Goal: Information Seeking & Learning: Check status

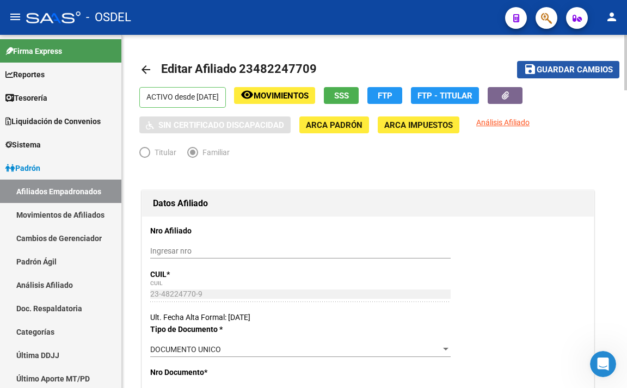
click at [549, 69] on span "Guardar cambios" at bounding box center [575, 70] width 76 height 10
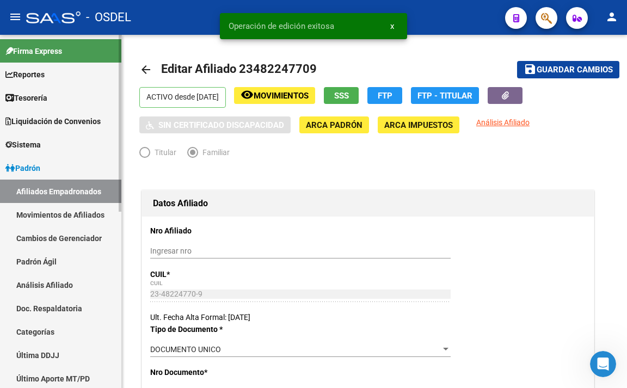
click at [76, 240] on link "Cambios de Gerenciador" at bounding box center [60, 238] width 121 height 23
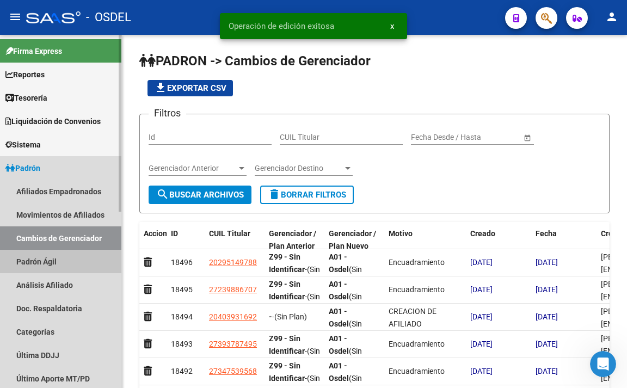
click at [43, 264] on link "Padrón Ágil" at bounding box center [60, 261] width 121 height 23
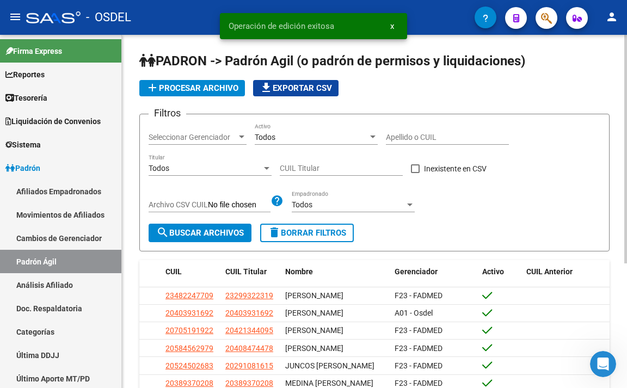
click at [205, 136] on span "Seleccionar Gerenciador" at bounding box center [193, 137] width 88 height 9
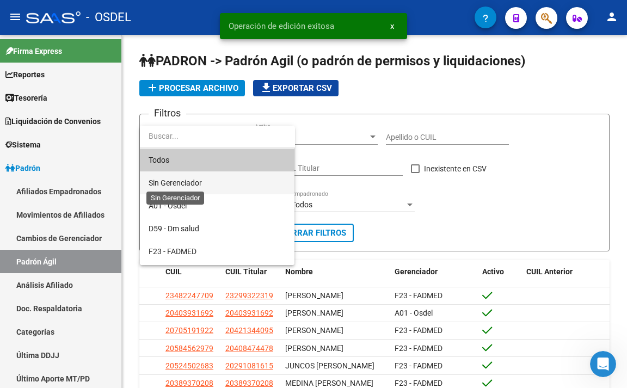
click at [201, 184] on span "Sin Gerenciador" at bounding box center [175, 183] width 53 height 9
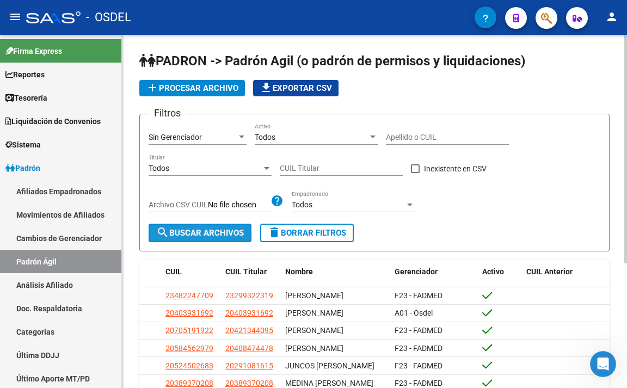
click at [204, 231] on span "search Buscar Archivos" at bounding box center [200, 233] width 88 height 10
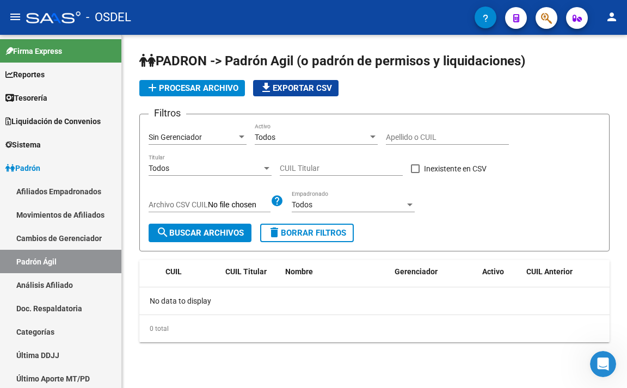
click at [211, 138] on div "Sin Gerenciador" at bounding box center [193, 137] width 88 height 9
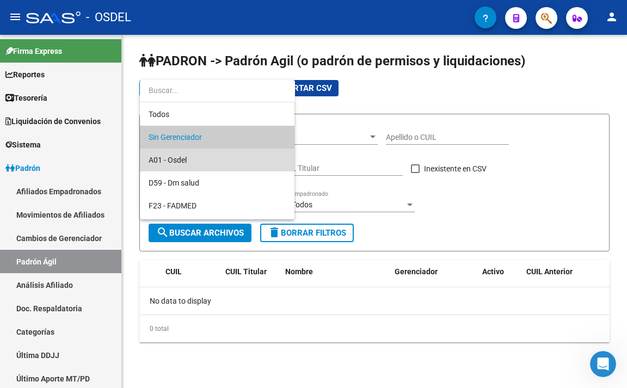
click at [205, 163] on span "A01 - Osdel" at bounding box center [217, 160] width 137 height 23
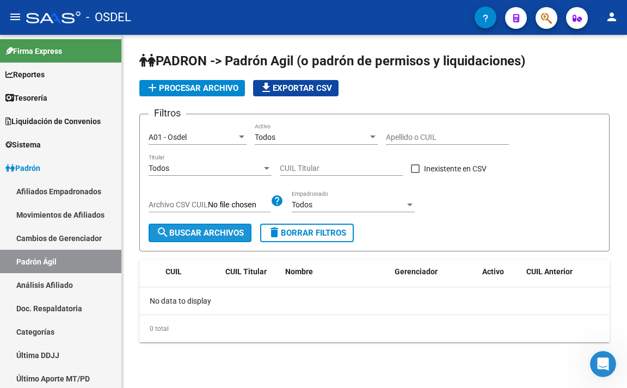
click at [207, 231] on span "search Buscar Archivos" at bounding box center [200, 233] width 88 height 10
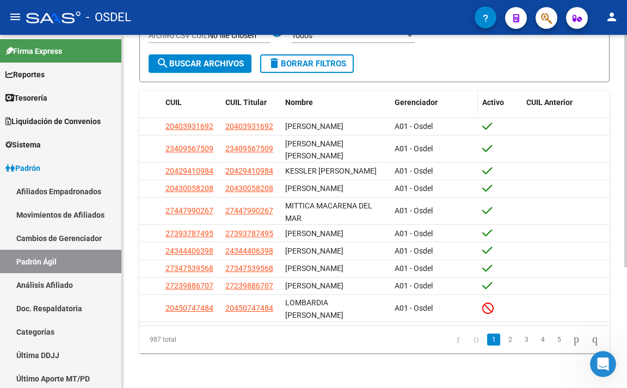
scroll to position [184, 0]
click at [88, 191] on link "Afiliados Empadronados" at bounding box center [60, 191] width 121 height 23
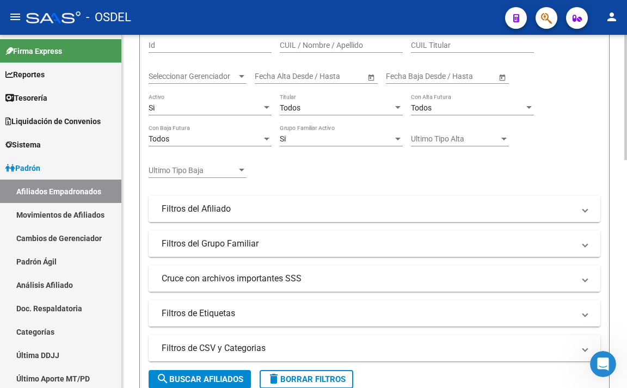
scroll to position [47, 0]
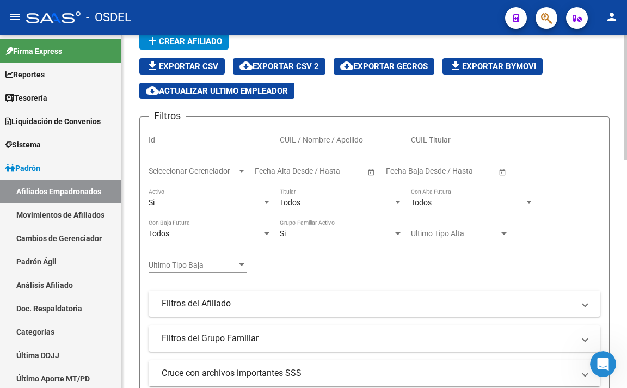
click at [230, 176] on div "Seleccionar Gerenciador Seleccionar Gerenciador" at bounding box center [198, 168] width 98 height 22
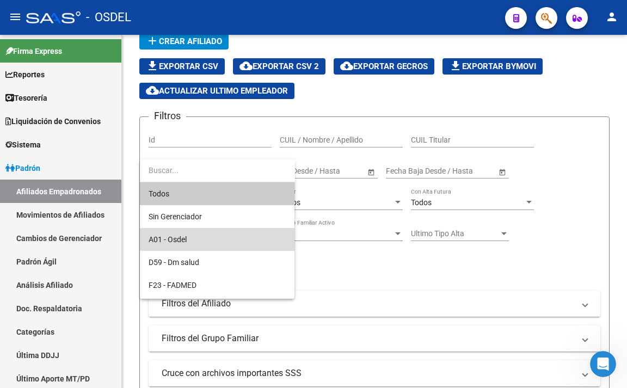
click at [203, 234] on span "A01 - Osdel" at bounding box center [217, 239] width 137 height 23
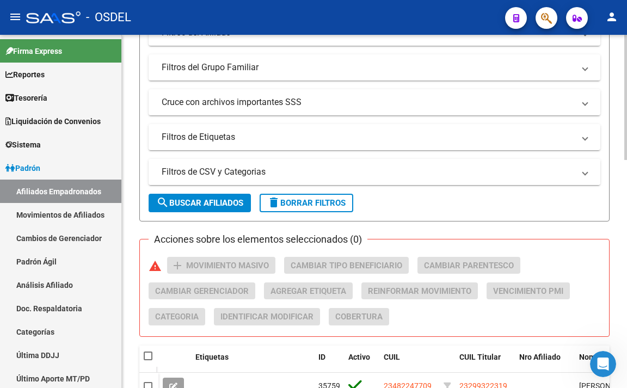
scroll to position [319, 0]
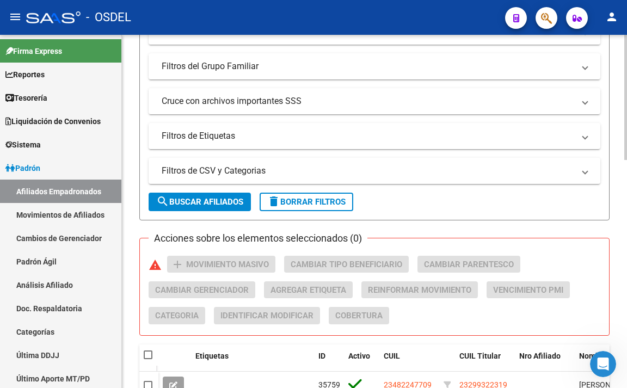
click at [219, 200] on span "search Buscar Afiliados" at bounding box center [199, 202] width 87 height 10
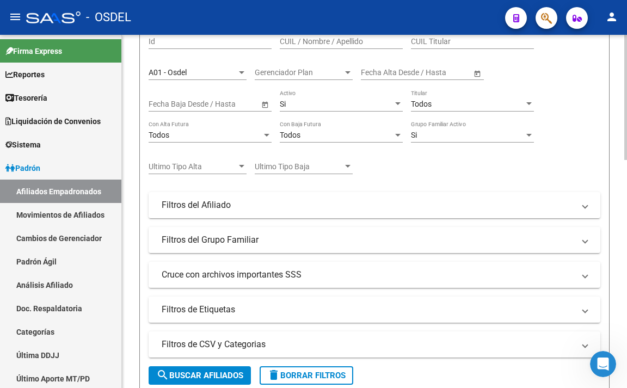
scroll to position [101, 0]
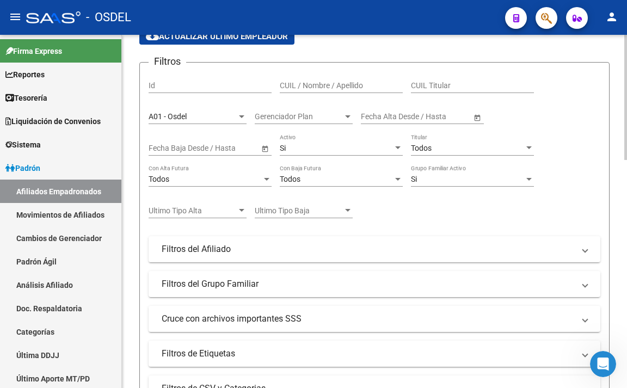
click at [424, 149] on span "Todos" at bounding box center [421, 148] width 21 height 9
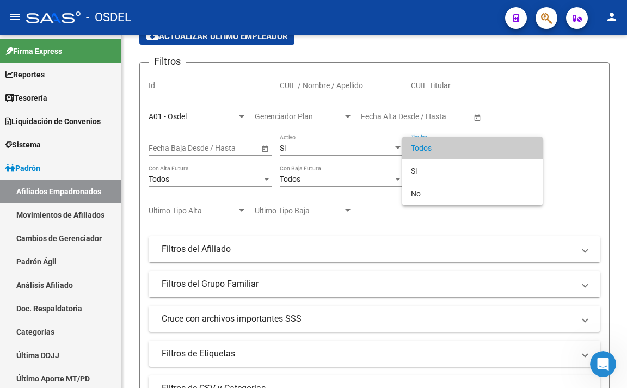
click at [88, 218] on div at bounding box center [313, 194] width 627 height 388
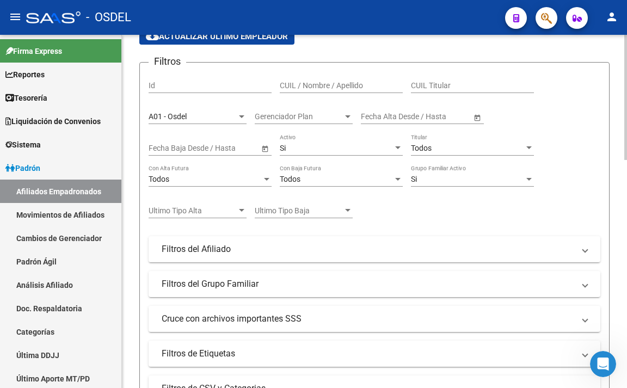
click at [227, 117] on div "A01 - Osdel" at bounding box center [193, 116] width 88 height 9
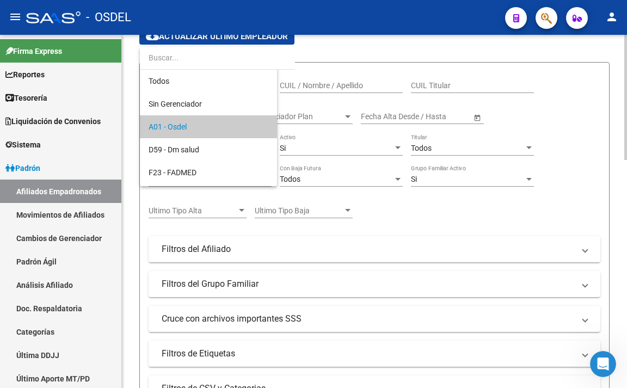
scroll to position [10, 0]
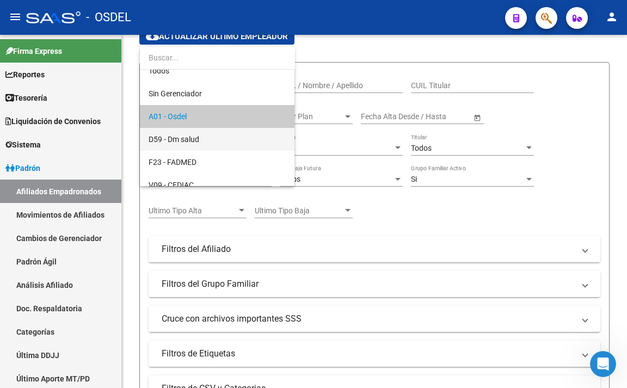
click at [227, 136] on span "D59 - Dm salud" at bounding box center [217, 139] width 137 height 23
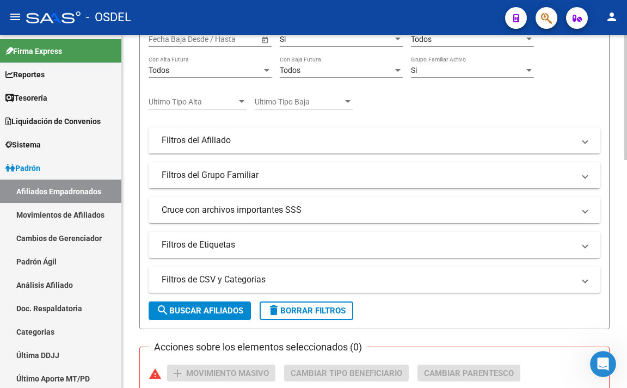
scroll to position [319, 0]
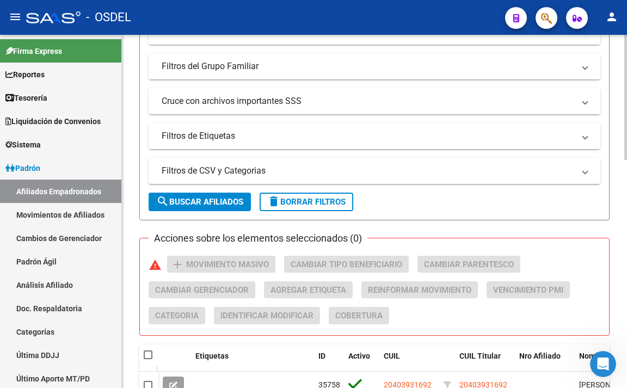
click at [224, 204] on span "search Buscar Afiliados" at bounding box center [199, 202] width 87 height 10
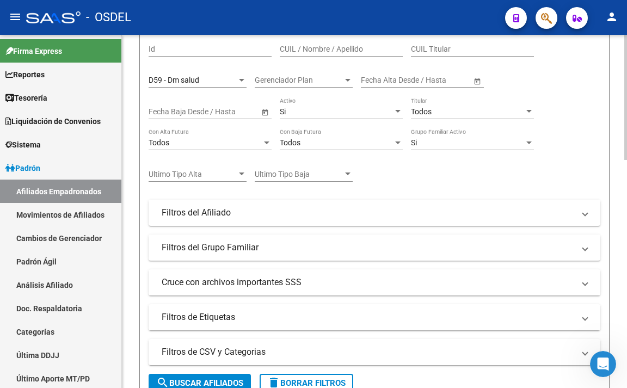
scroll to position [101, 0]
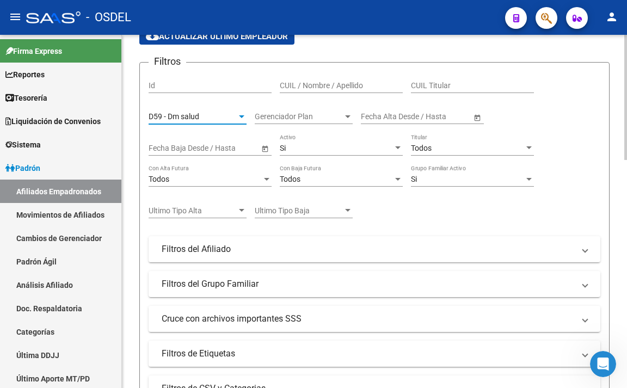
click at [218, 115] on div "D59 - Dm salud" at bounding box center [193, 116] width 88 height 9
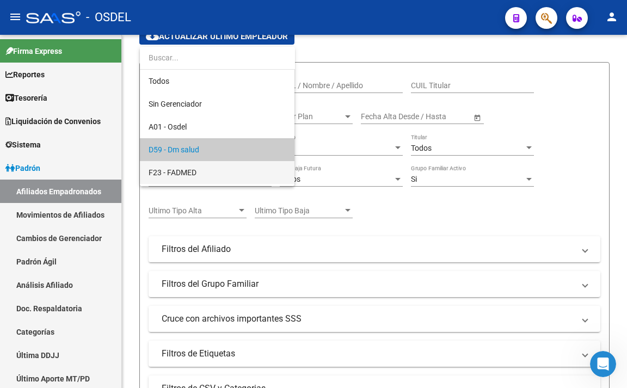
scroll to position [33, 0]
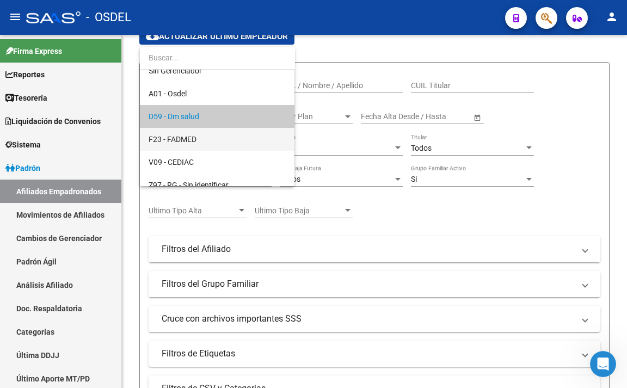
click at [217, 135] on span "F23 - FADMED" at bounding box center [217, 139] width 137 height 23
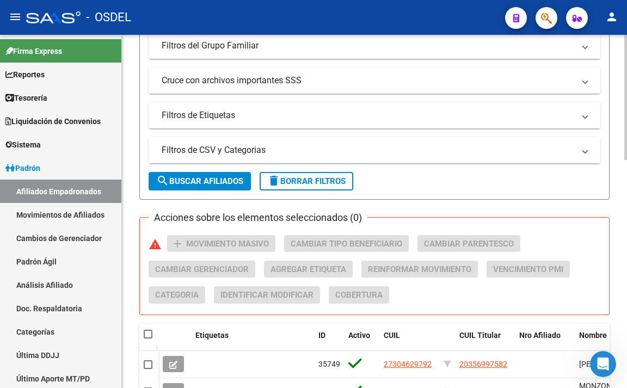
scroll to position [319, 0]
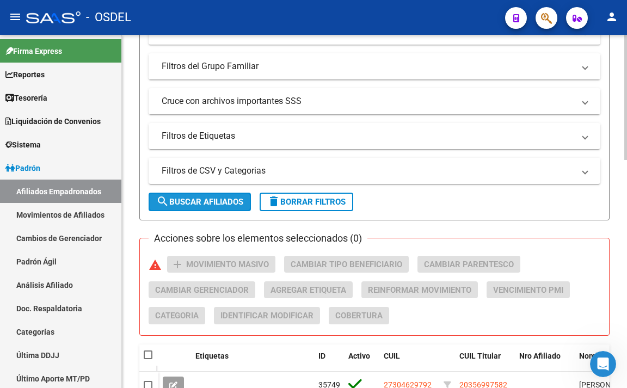
click at [203, 198] on span "search Buscar Afiliados" at bounding box center [199, 202] width 87 height 10
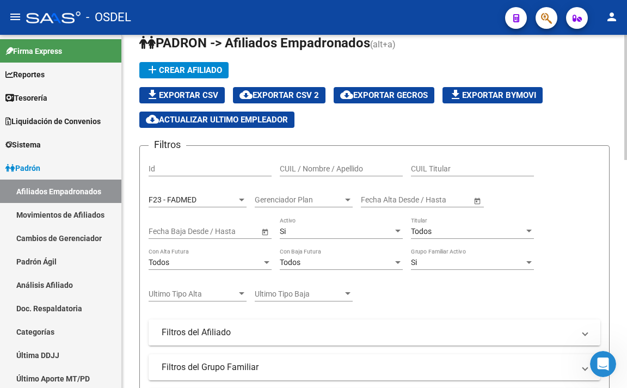
scroll to position [0, 0]
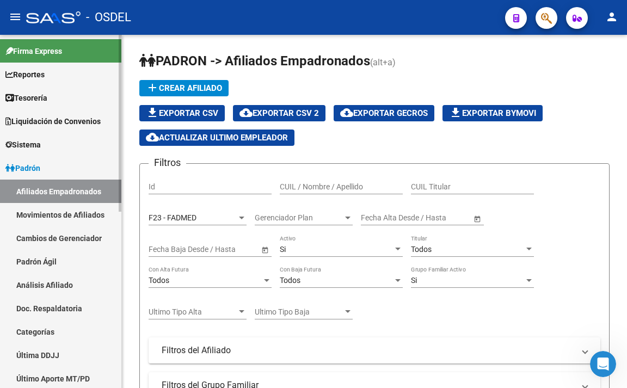
click at [97, 215] on link "Movimientos de Afiliados" at bounding box center [60, 214] width 121 height 23
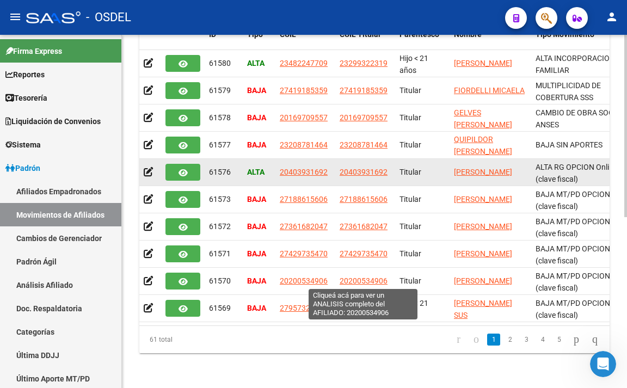
scroll to position [331, 0]
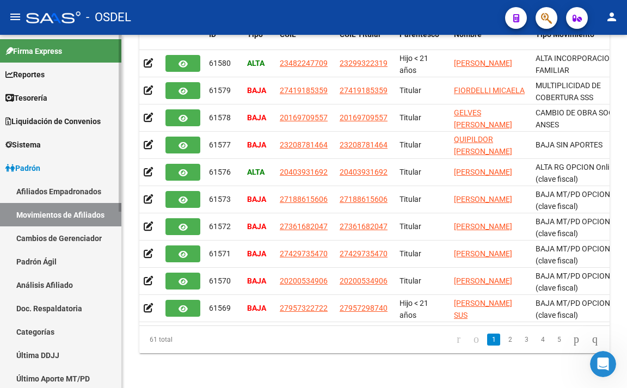
click at [72, 241] on link "Cambios de Gerenciador" at bounding box center [60, 238] width 121 height 23
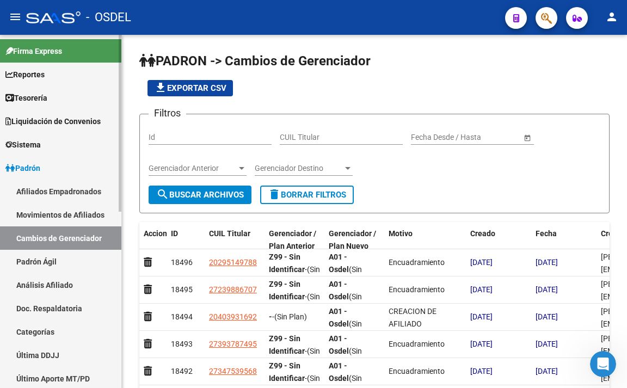
click at [66, 260] on link "Padrón Ágil" at bounding box center [60, 261] width 121 height 23
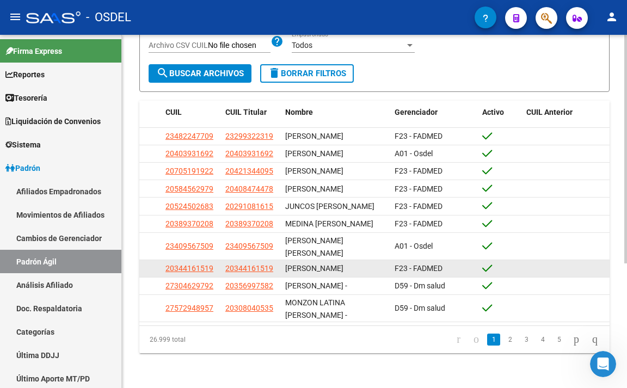
scroll to position [193, 0]
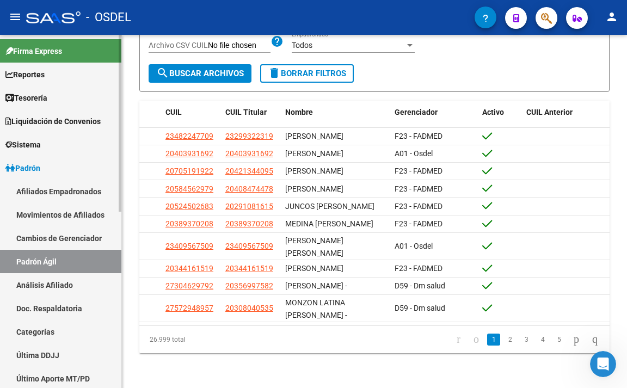
click at [60, 282] on link "Análisis Afiliado" at bounding box center [60, 284] width 121 height 23
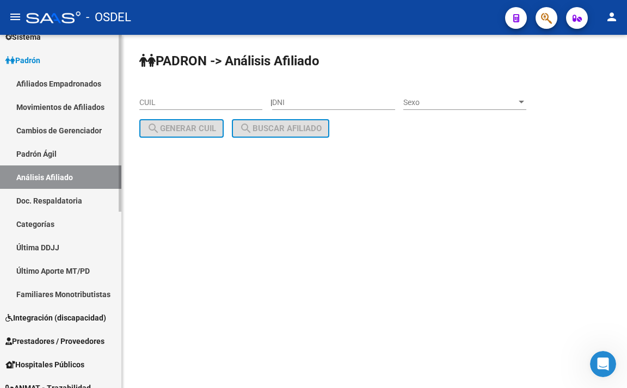
scroll to position [109, 0]
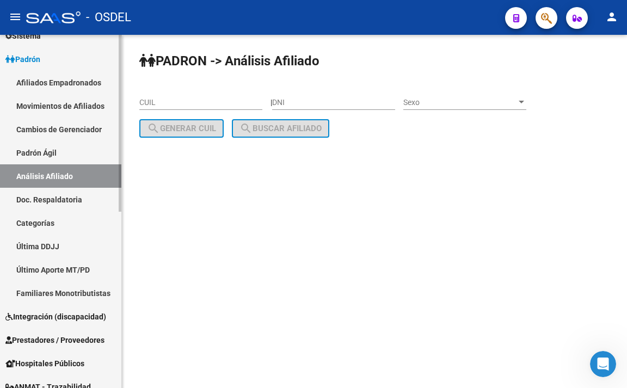
click at [58, 249] on link "Última DDJJ" at bounding box center [60, 246] width 121 height 23
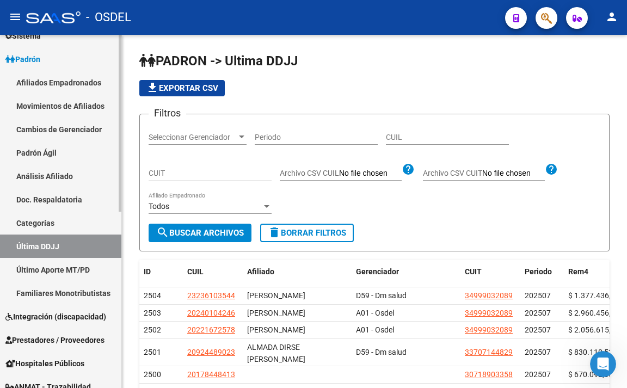
click at [84, 268] on link "Último Aporte MT/PD" at bounding box center [60, 269] width 121 height 23
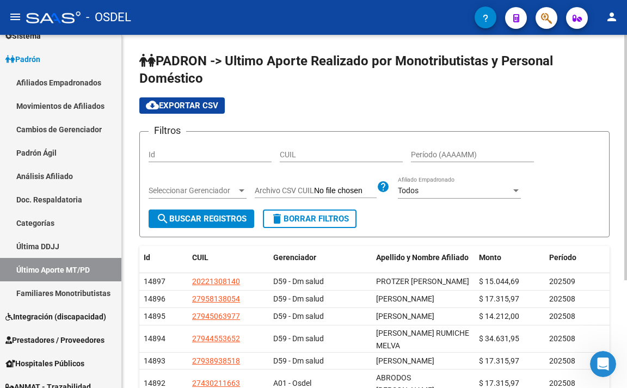
click at [227, 193] on span "Seleccionar Gerenciador" at bounding box center [193, 190] width 88 height 9
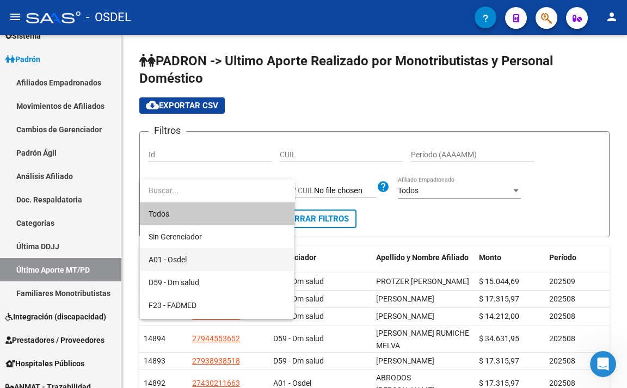
click at [219, 257] on span "A01 - Osdel" at bounding box center [217, 259] width 137 height 23
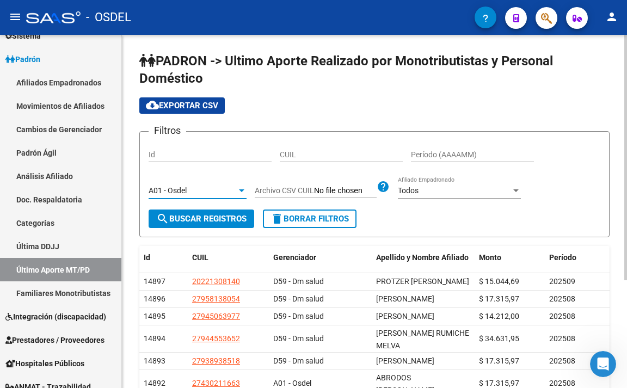
click at [213, 219] on span "search Buscar Registros" at bounding box center [201, 219] width 90 height 10
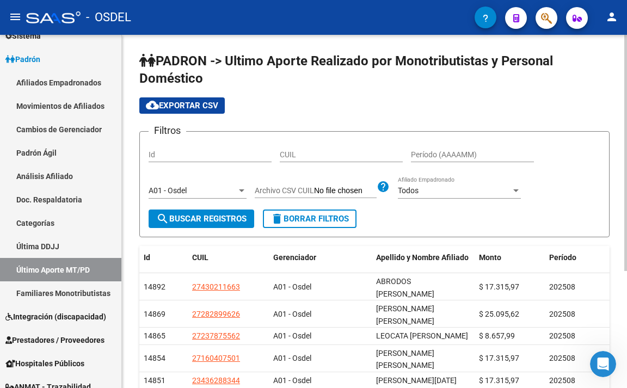
click at [456, 149] on div "Período (AAAAMM)" at bounding box center [472, 152] width 123 height 22
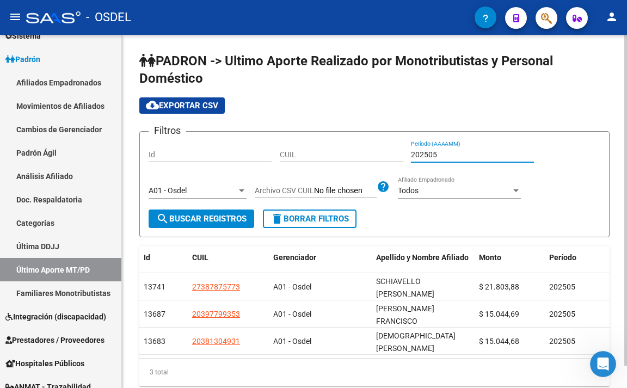
click at [459, 193] on div "Todos" at bounding box center [454, 190] width 113 height 9
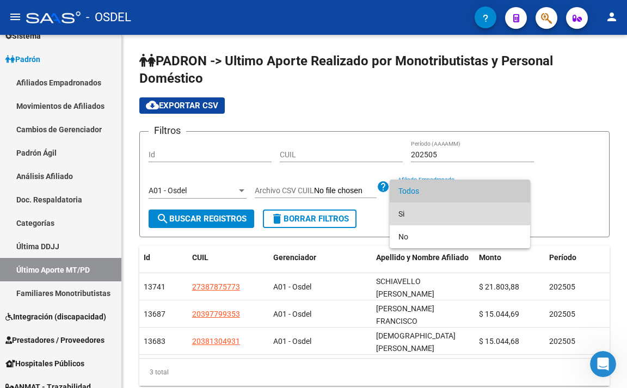
click at [454, 212] on span "Si" at bounding box center [460, 214] width 123 height 23
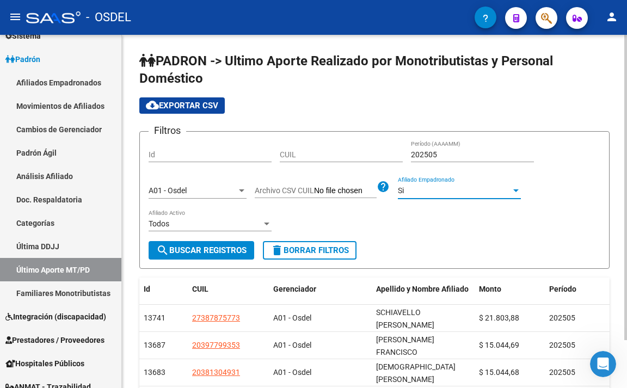
click at [245, 252] on span "search Buscar Registros" at bounding box center [201, 251] width 90 height 10
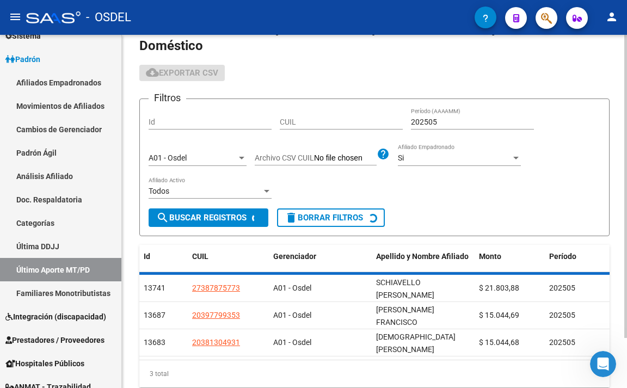
scroll to position [38, 0]
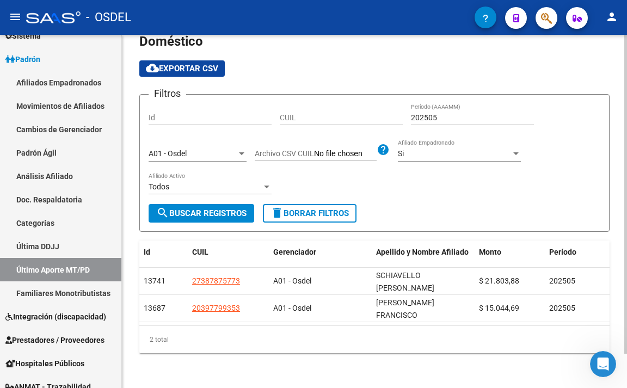
click at [465, 119] on input "202505" at bounding box center [472, 117] width 123 height 9
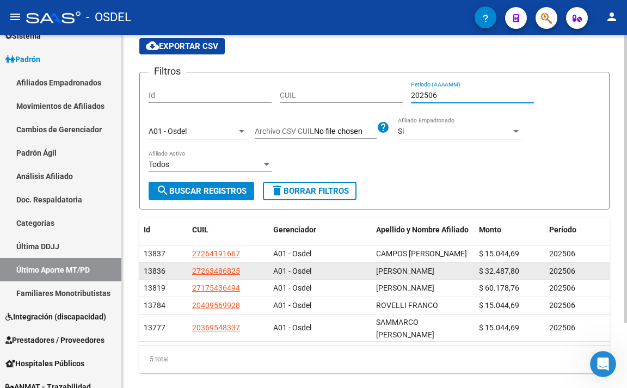
scroll to position [80, 0]
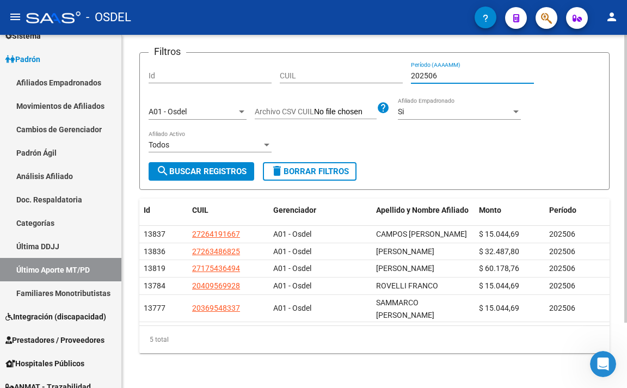
type input "202506"
click at [441, 110] on div "Si" at bounding box center [454, 111] width 113 height 9
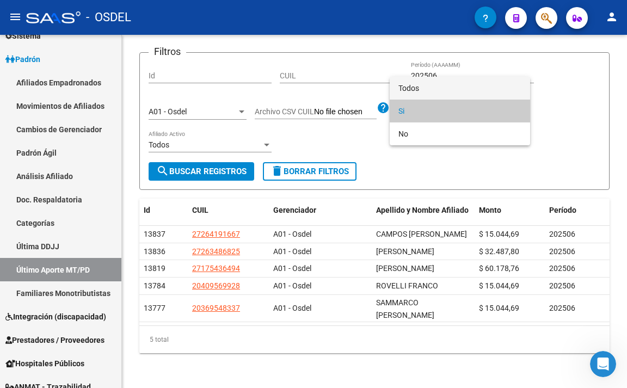
click at [441, 82] on span "Todos" at bounding box center [460, 88] width 123 height 23
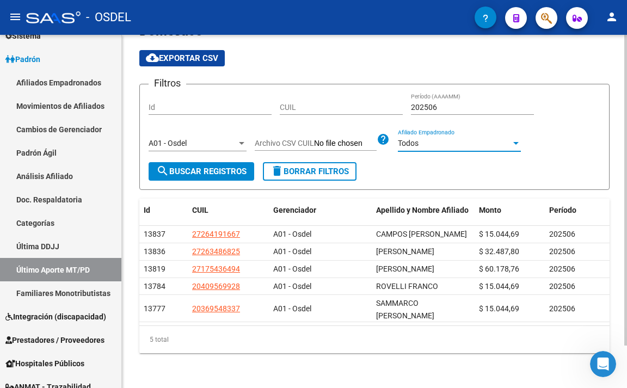
scroll to position [48, 0]
click at [209, 172] on span "search Buscar Registros" at bounding box center [201, 172] width 90 height 10
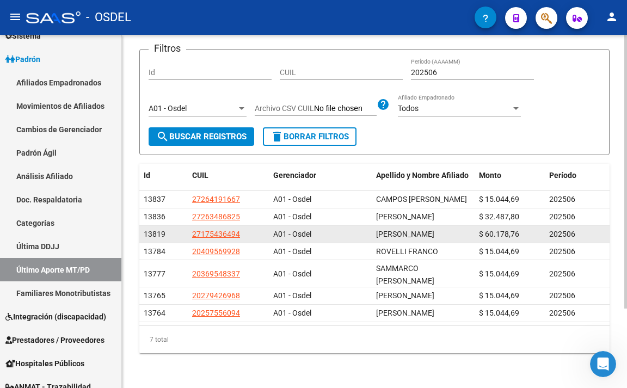
scroll to position [103, 0]
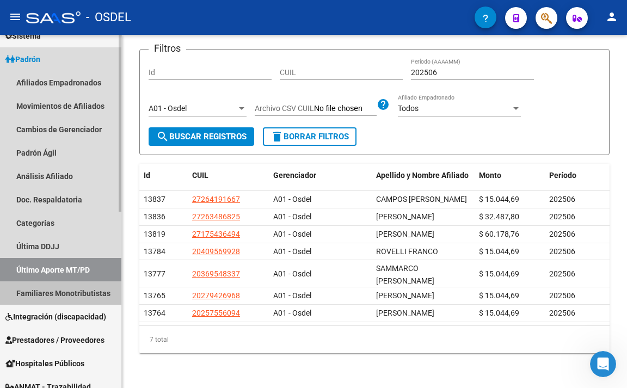
click at [86, 294] on link "Familiares Monotributistas" at bounding box center [60, 293] width 121 height 23
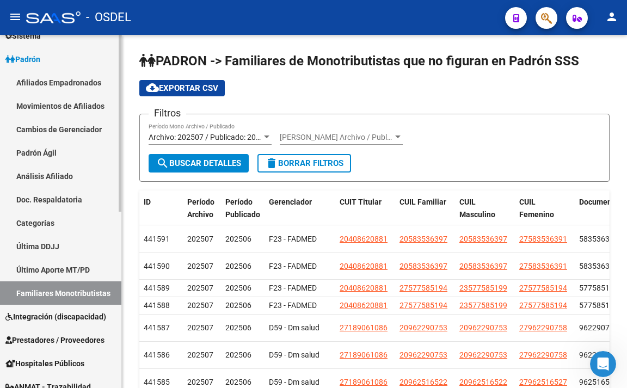
click at [65, 272] on link "Último Aporte MT/PD" at bounding box center [60, 269] width 121 height 23
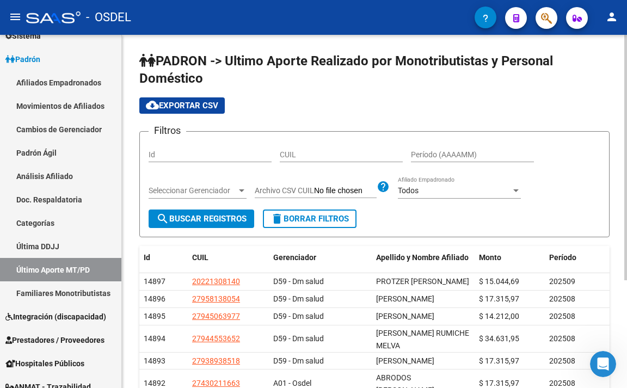
click at [222, 190] on span "Seleccionar Gerenciador" at bounding box center [193, 190] width 88 height 9
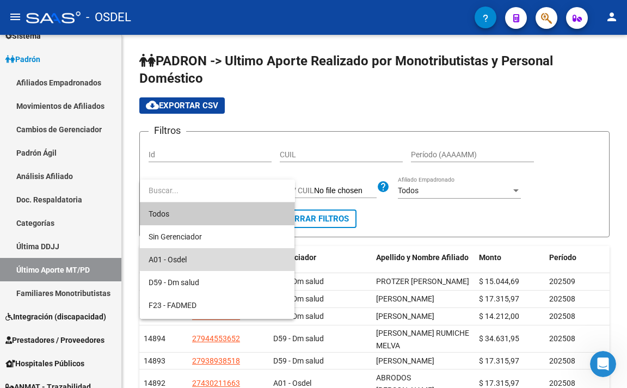
click at [218, 254] on span "A01 - Osdel" at bounding box center [217, 259] width 137 height 23
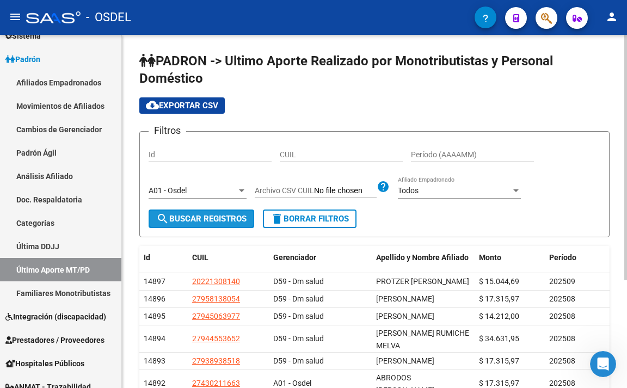
click at [216, 225] on button "search Buscar Registros" at bounding box center [202, 219] width 106 height 19
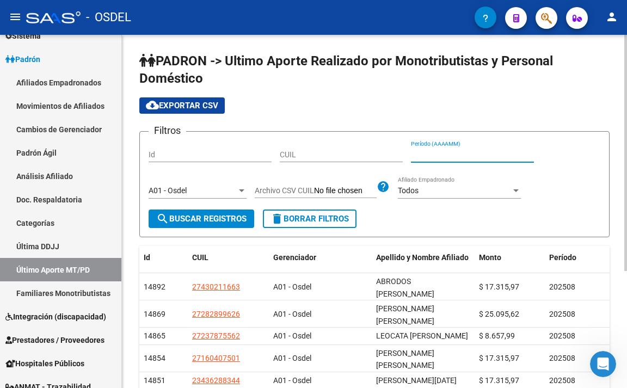
click at [453, 154] on input "Período (AAAAMM)" at bounding box center [472, 154] width 123 height 9
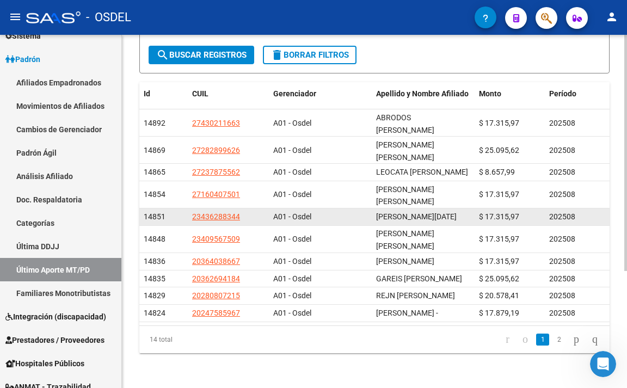
scroll to position [175, 0]
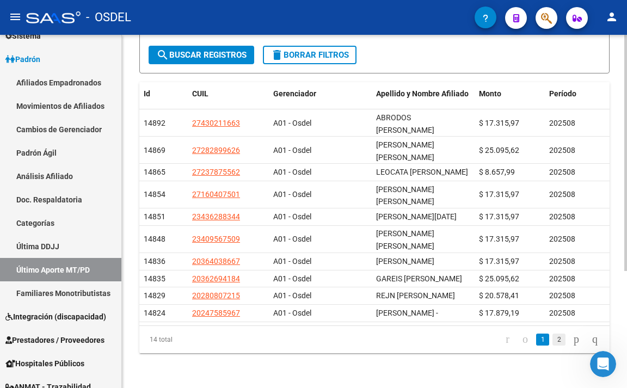
type input "202508"
click at [553, 342] on link "2" at bounding box center [559, 340] width 13 height 12
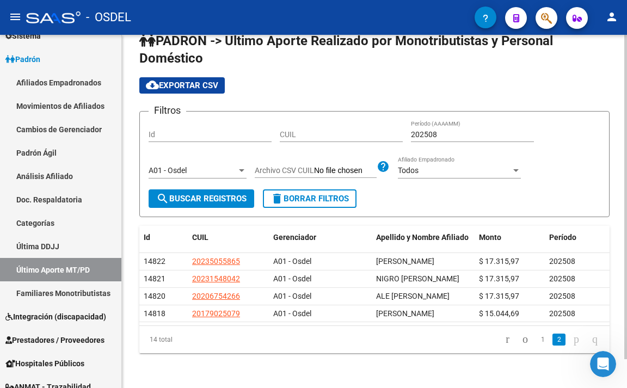
scroll to position [32, 0]
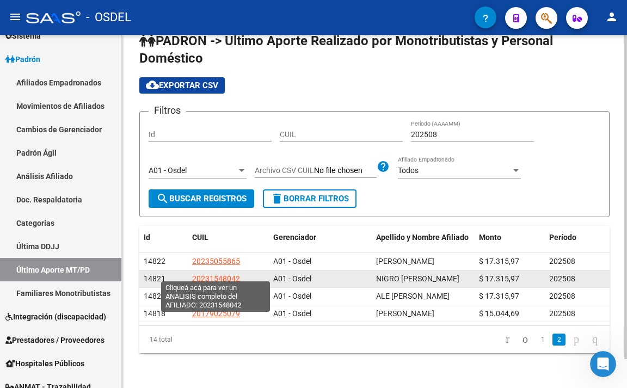
click at [229, 274] on span "20231548042" at bounding box center [216, 278] width 48 height 9
type textarea "20231548042"
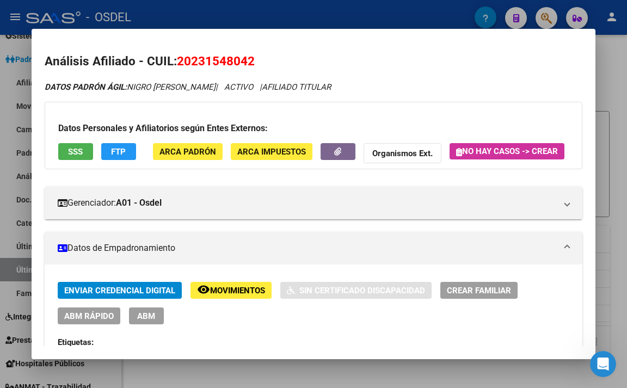
click at [75, 157] on button "SSS" at bounding box center [75, 151] width 35 height 17
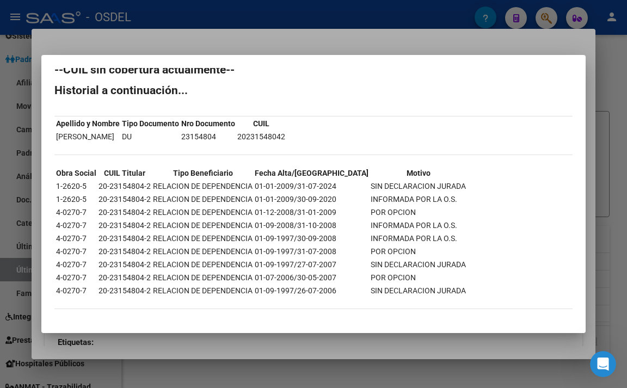
scroll to position [0, 0]
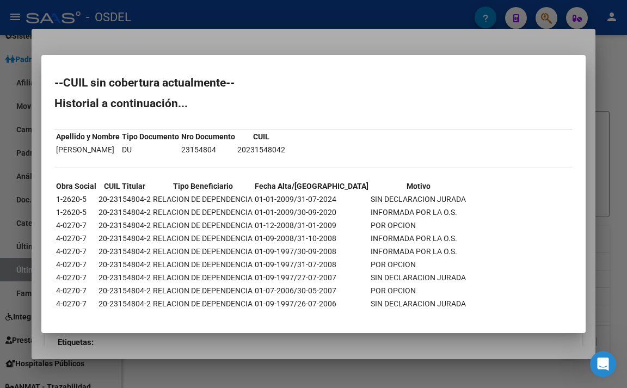
drag, startPoint x: 206, startPoint y: 150, endPoint x: 239, endPoint y: 154, distance: 32.8
click at [236, 154] on td "23154804" at bounding box center [208, 150] width 55 height 12
copy td "23154804"
click at [252, 39] on div at bounding box center [313, 194] width 627 height 388
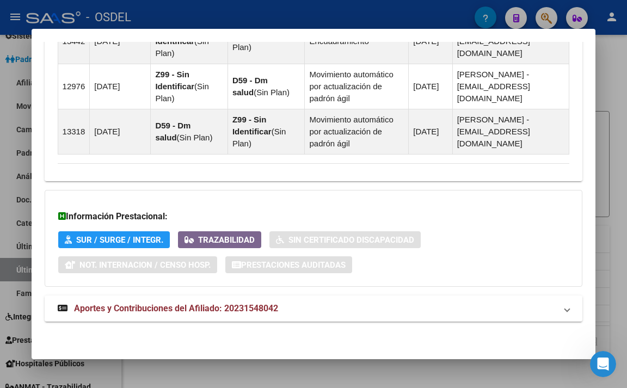
scroll to position [858, 0]
click at [243, 303] on span "Aportes y Contribuciones del Afiliado: 20231548042" at bounding box center [176, 308] width 204 height 10
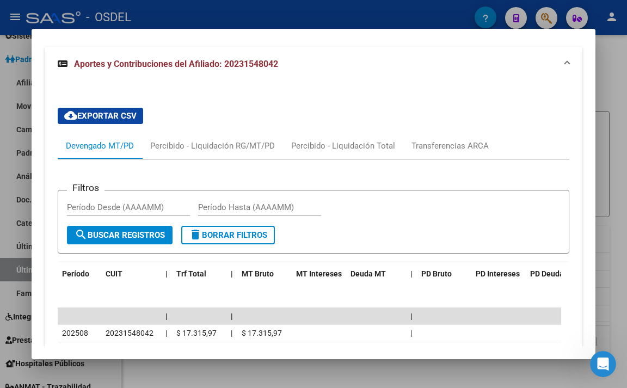
scroll to position [1082, 0]
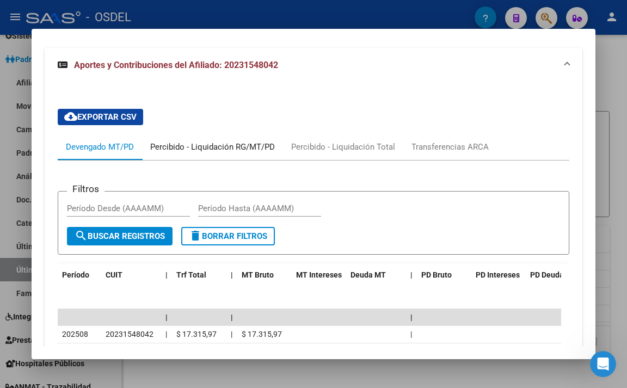
click at [222, 153] on div "Percibido - Liquidación RG/MT/PD" at bounding box center [212, 147] width 125 height 12
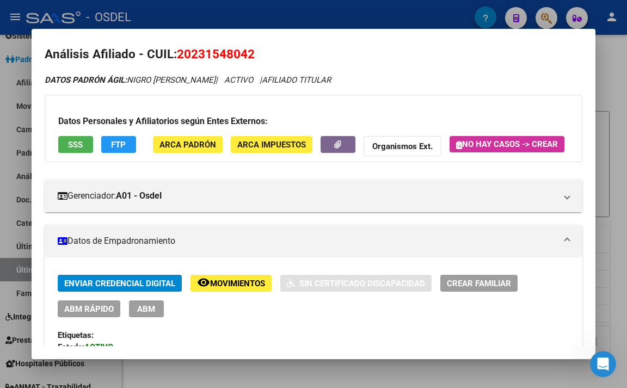
scroll to position [0, 0]
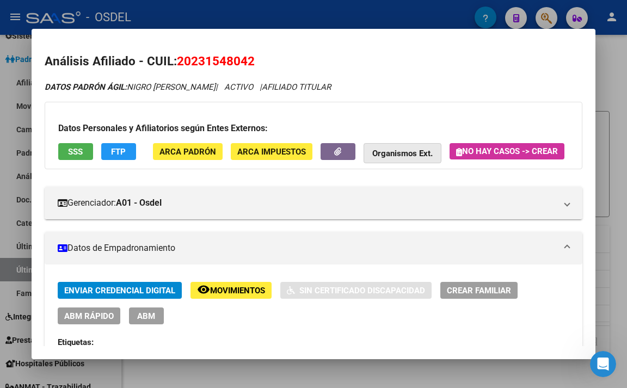
click at [390, 145] on button "Organismos Ext." at bounding box center [403, 153] width 78 height 20
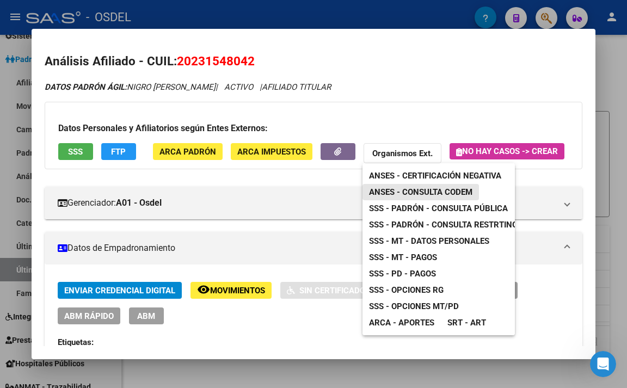
click at [413, 193] on span "ANSES - Consulta CODEM" at bounding box center [420, 192] width 103 height 10
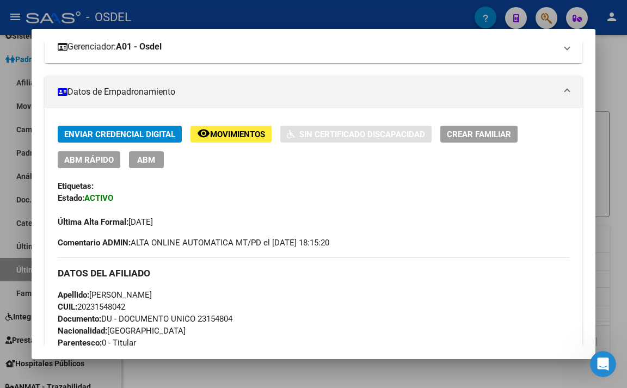
scroll to position [163, 0]
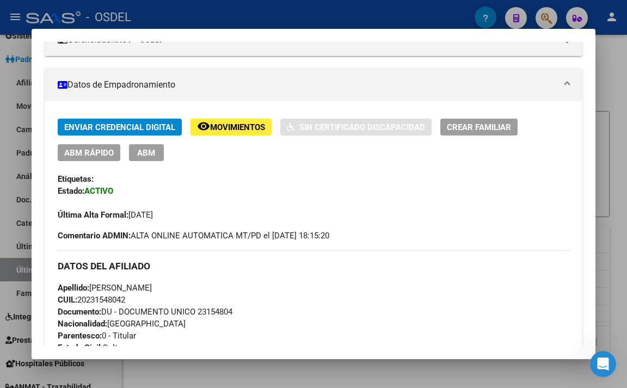
click at [145, 158] on span "ABM" at bounding box center [146, 153] width 18 height 10
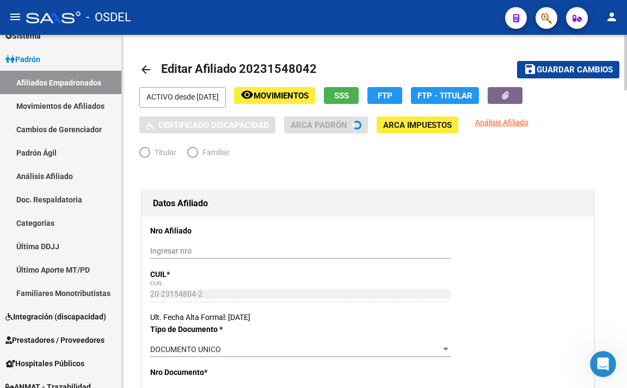
radio input "true"
type input "20-23154804-2"
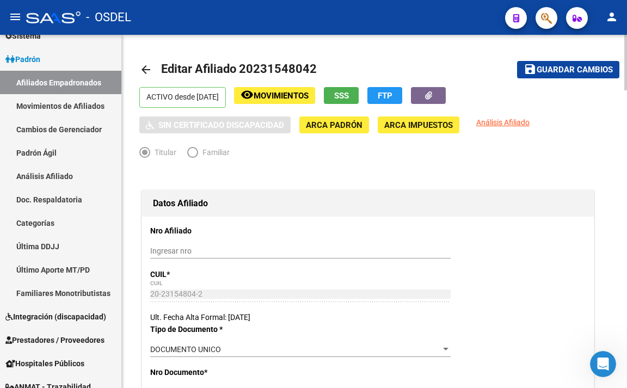
click at [393, 93] on span "FTP" at bounding box center [385, 96] width 15 height 10
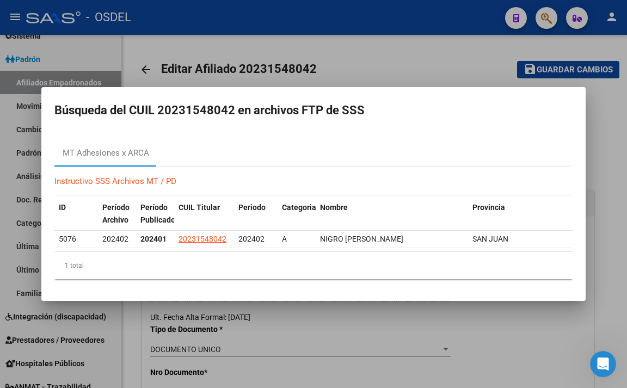
click at [402, 47] on div at bounding box center [313, 194] width 627 height 388
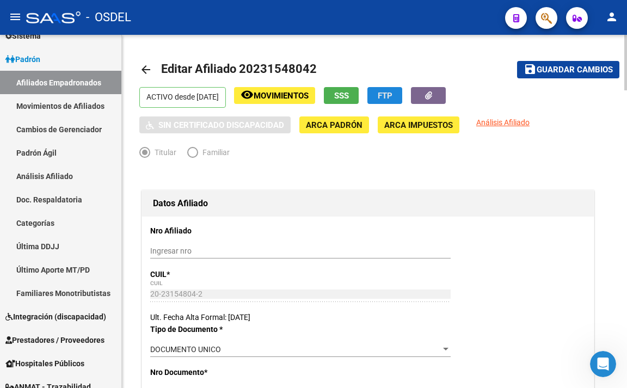
click at [393, 100] on span "FTP" at bounding box center [385, 96] width 15 height 10
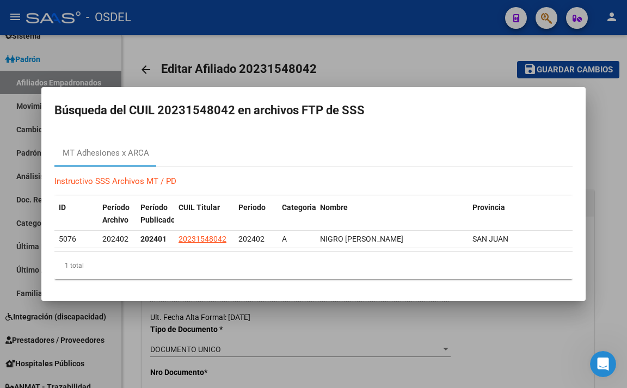
click at [426, 63] on div at bounding box center [313, 194] width 627 height 388
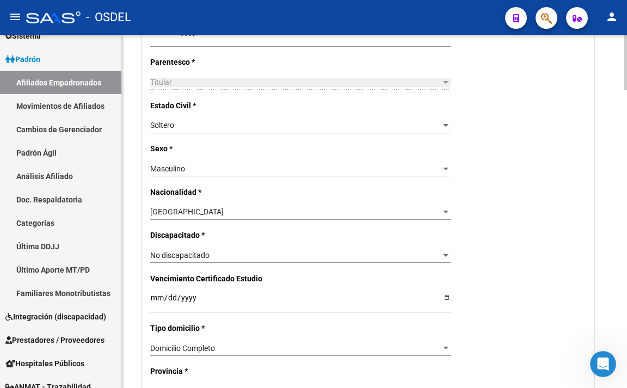
scroll to position [327, 0]
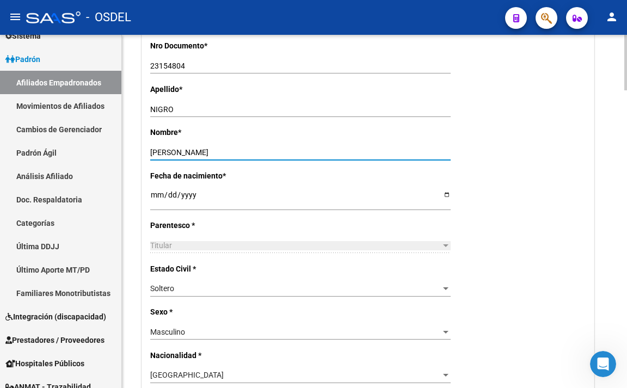
drag, startPoint x: 181, startPoint y: 152, endPoint x: 212, endPoint y: 154, distance: 31.1
click at [212, 154] on input "GASTON NICOLAS ALCIDES" at bounding box center [300, 152] width 301 height 9
click at [264, 161] on div "GASTON NICOLAS ALCIDES Ingresar nombre" at bounding box center [300, 157] width 301 height 25
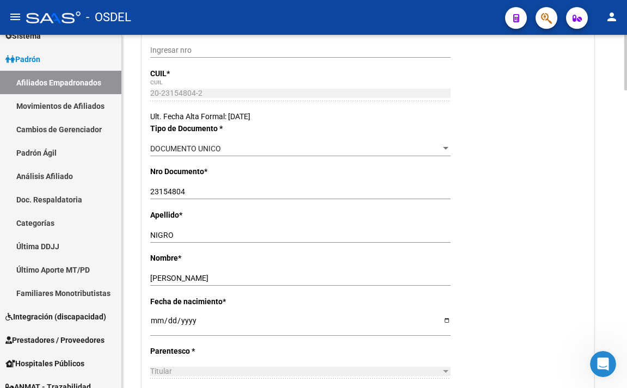
scroll to position [218, 0]
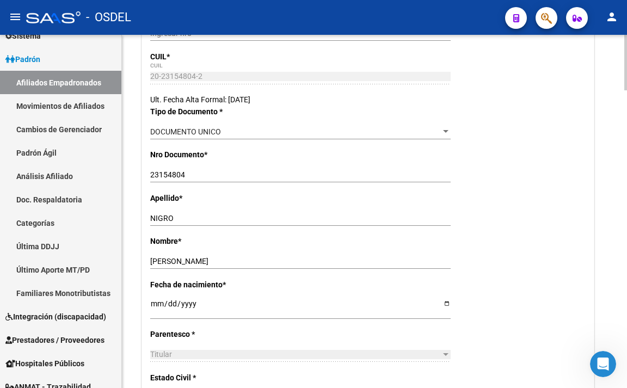
drag, startPoint x: 149, startPoint y: 172, endPoint x: 190, endPoint y: 175, distance: 41.5
drag, startPoint x: 190, startPoint y: 175, endPoint x: 146, endPoint y: 169, distance: 44.0
click at [361, 280] on div "Fecha de nacimiento * 1972-12-20 Ingresar fecha" at bounding box center [368, 304] width 436 height 50
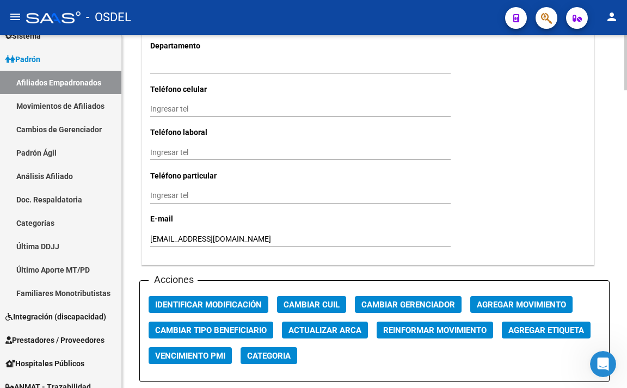
scroll to position [1198, 0]
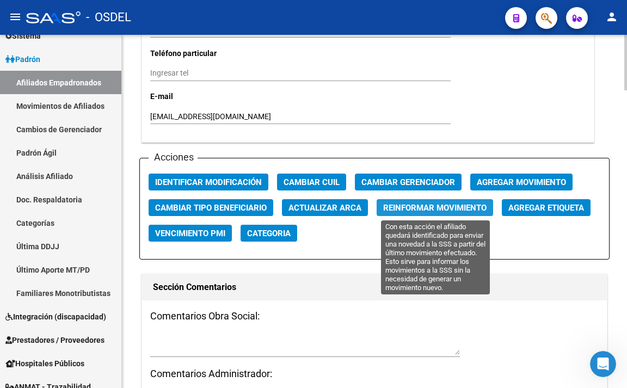
click at [425, 205] on span "Reinformar Movimiento" at bounding box center [434, 208] width 103 height 10
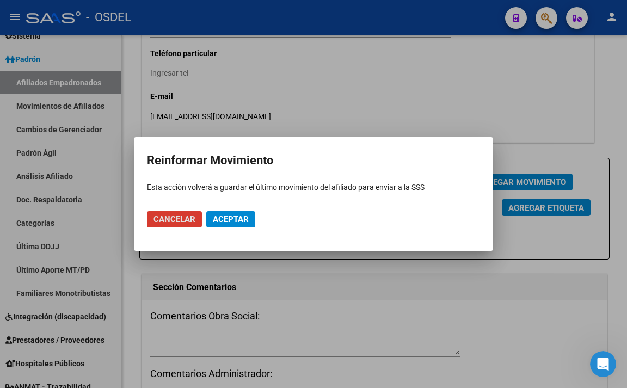
click at [400, 280] on div at bounding box center [313, 194] width 627 height 388
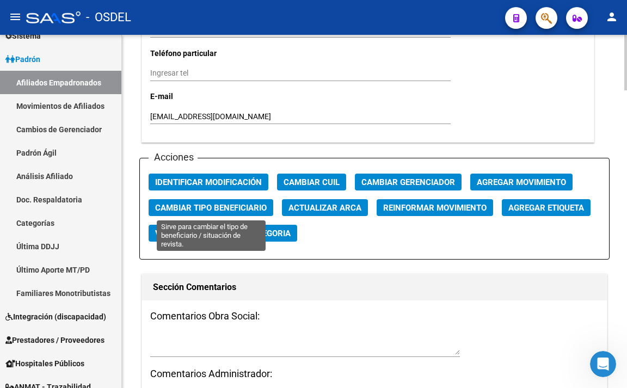
click at [205, 203] on span "Cambiar Tipo Beneficiario" at bounding box center [211, 208] width 112 height 10
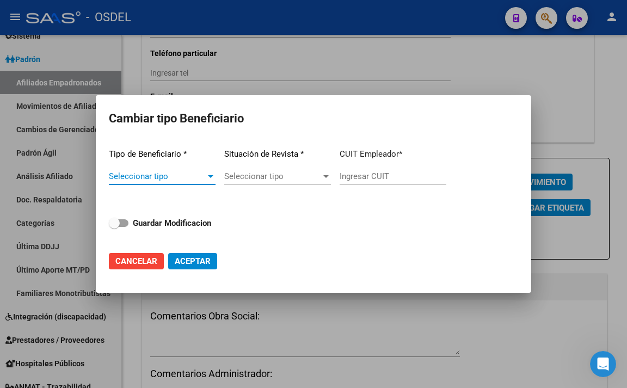
click at [202, 180] on span "Seleccionar tipo" at bounding box center [157, 177] width 97 height 10
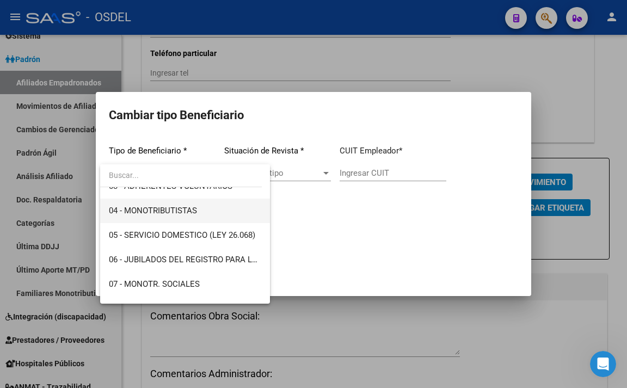
scroll to position [109, 0]
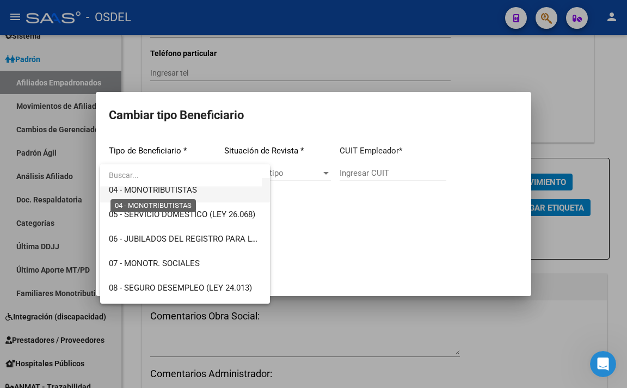
click at [192, 190] on span "04 - MONOTRIBUTISTAS" at bounding box center [153, 190] width 88 height 10
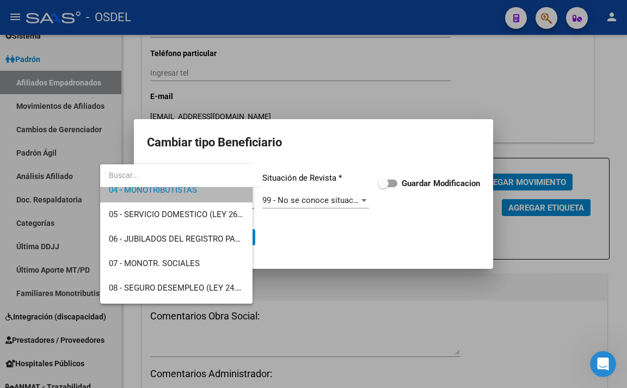
scroll to position [98, 0]
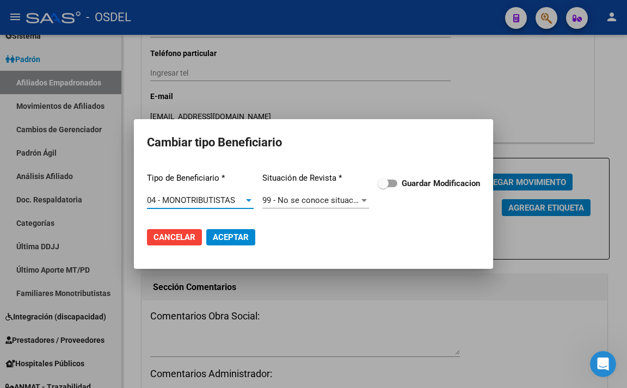
click at [392, 180] on span at bounding box center [388, 184] width 20 height 8
click at [383, 187] on input "Guardar Modificacion" at bounding box center [383, 187] width 1 height 1
click at [248, 240] on span "Aceptar" at bounding box center [231, 238] width 36 height 10
checkbox input "false"
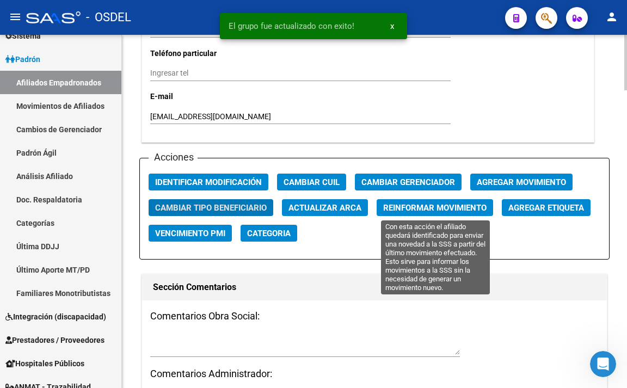
click at [435, 207] on span "Reinformar Movimiento" at bounding box center [434, 208] width 103 height 10
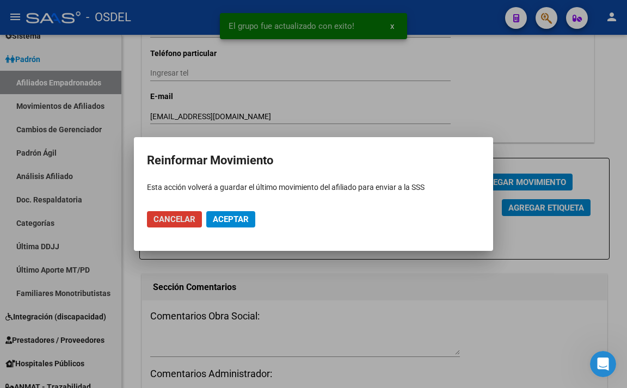
click at [248, 220] on span "Aceptar" at bounding box center [231, 220] width 36 height 10
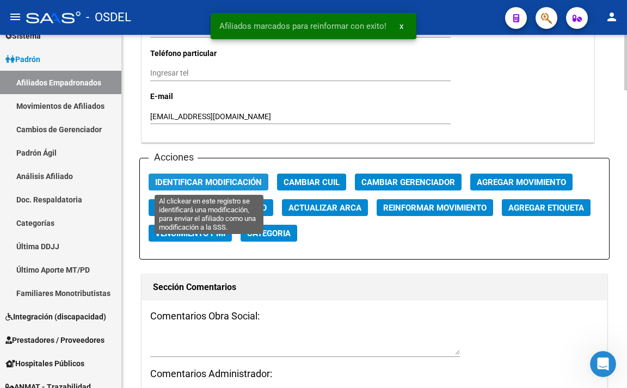
click at [207, 184] on span "Identificar Modificación" at bounding box center [208, 183] width 107 height 10
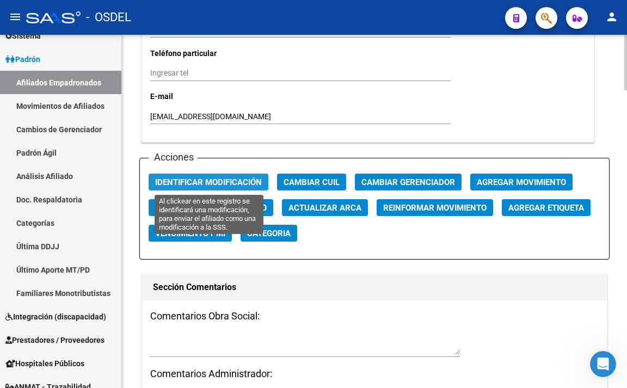
click at [219, 180] on span "Identificar Modificación" at bounding box center [208, 183] width 107 height 10
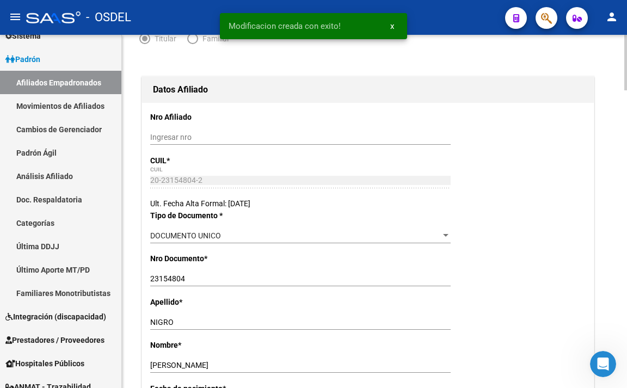
scroll to position [0, 0]
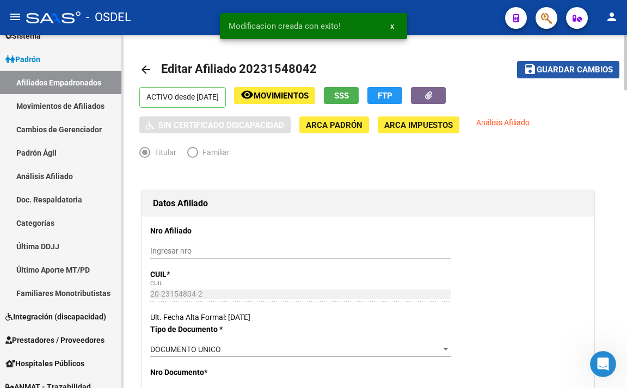
click at [567, 73] on span "Guardar cambios" at bounding box center [575, 70] width 76 height 10
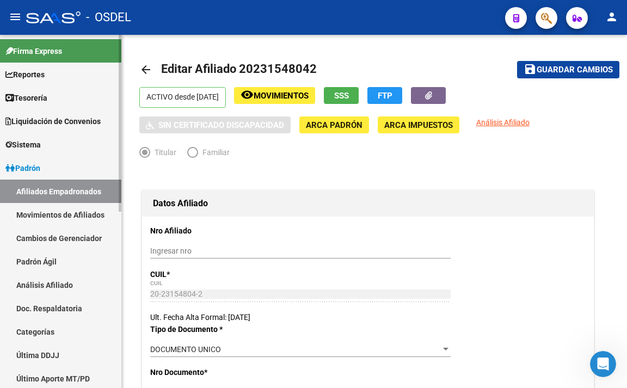
click at [76, 221] on link "Movimientos de Afiliados" at bounding box center [60, 214] width 121 height 23
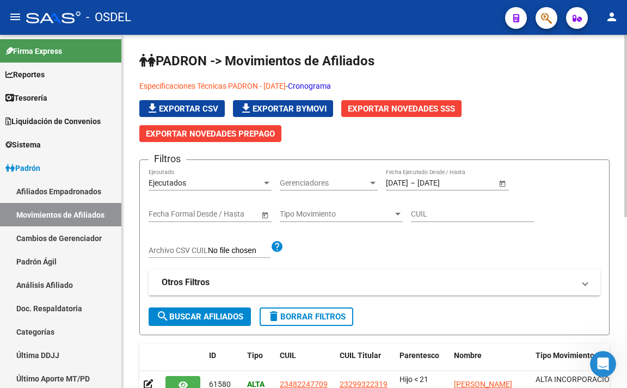
click at [208, 319] on span "search Buscar Afiliados" at bounding box center [199, 317] width 87 height 10
click at [435, 215] on input "CUIL" at bounding box center [472, 214] width 123 height 9
paste input "23154804"
click at [411, 211] on input "23154804" at bounding box center [472, 214] width 123 height 9
click at [472, 215] on input "20-23154804" at bounding box center [472, 214] width 123 height 9
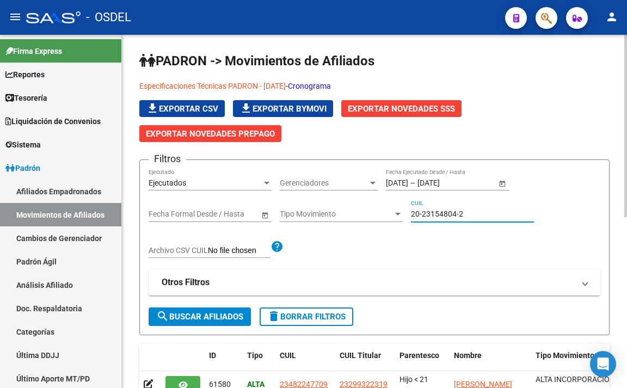
type input "20-23154804-2"
click at [315, 218] on span "Tipo Movimiento" at bounding box center [336, 214] width 113 height 9
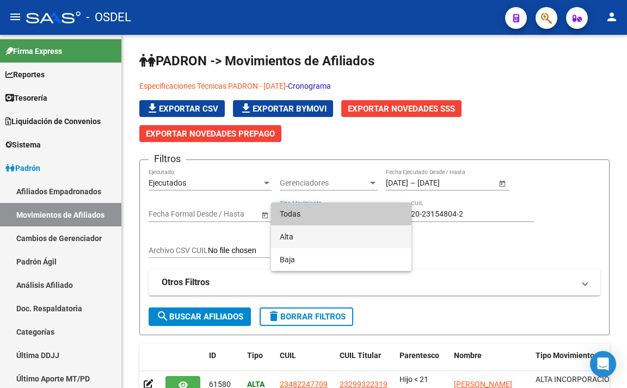
click at [311, 230] on span "Alta" at bounding box center [341, 236] width 123 height 23
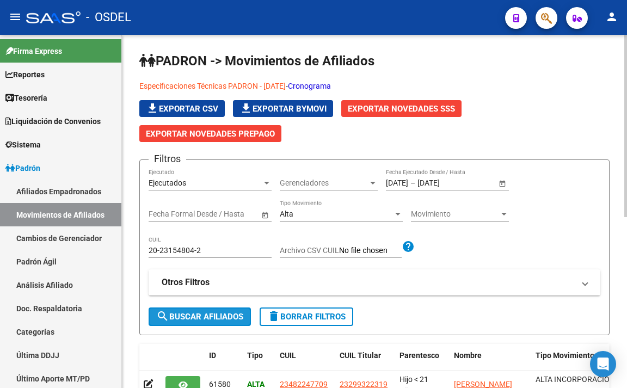
click at [237, 312] on button "search Buscar Afiliados" at bounding box center [200, 317] width 102 height 19
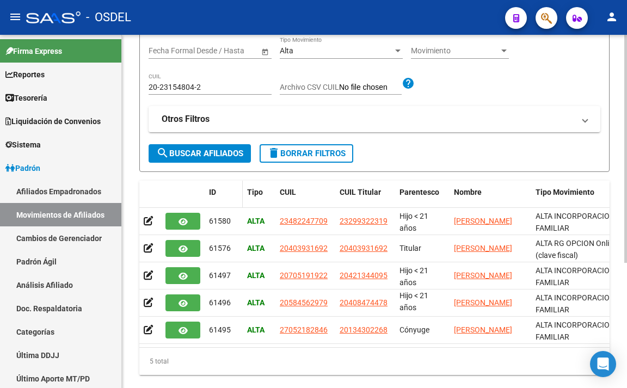
scroll to position [109, 0]
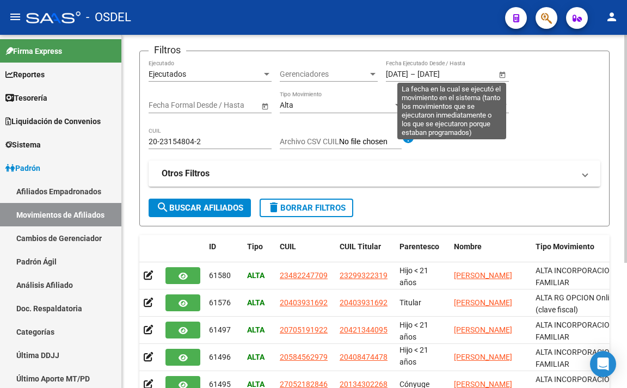
click at [500, 73] on span "Open calendar" at bounding box center [503, 75] width 26 height 26
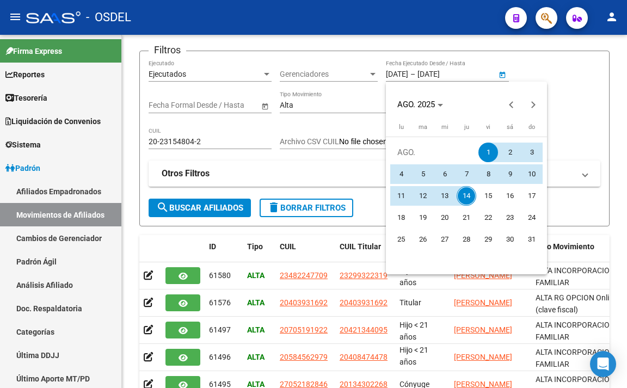
click at [486, 154] on span "1" at bounding box center [489, 153] width 20 height 20
click at [470, 196] on span "14" at bounding box center [467, 196] width 20 height 20
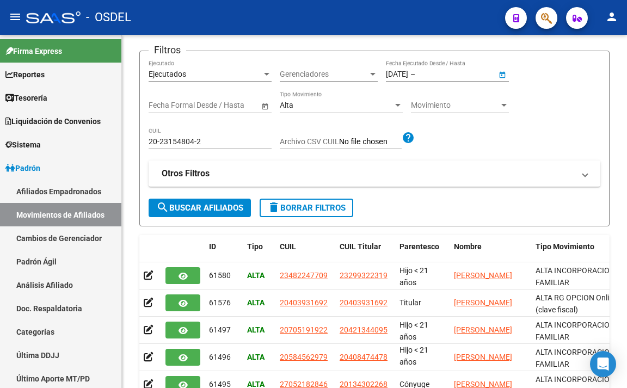
type input "14/8/2025"
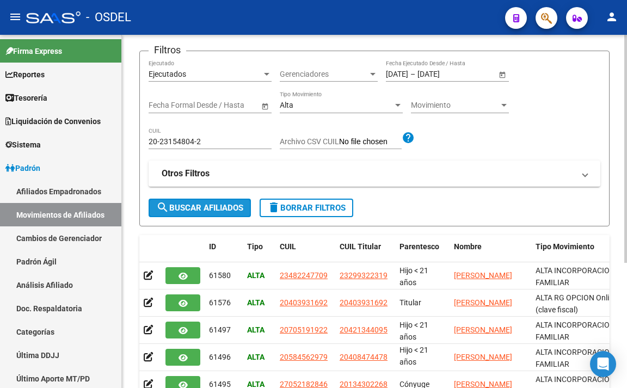
click at [220, 214] on button "search Buscar Afiliados" at bounding box center [200, 208] width 102 height 19
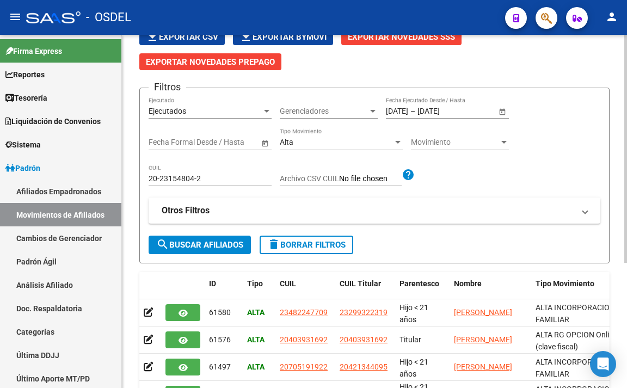
scroll to position [31, 0]
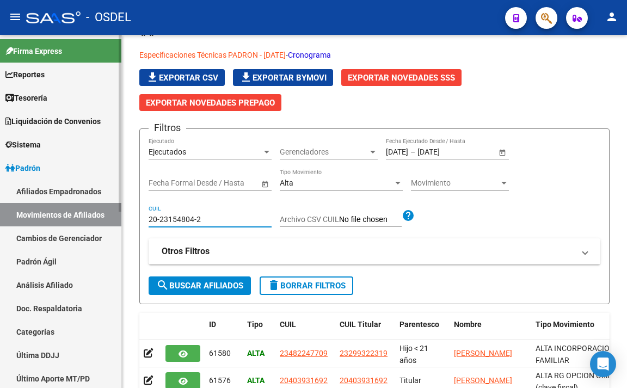
drag, startPoint x: 208, startPoint y: 222, endPoint x: 68, endPoint y: 231, distance: 140.3
click at [68, 231] on mat-sidenav-container "Firma Express Reportes Tablero de Control Ingresos Percibidos Análisis de todos…" at bounding box center [313, 211] width 627 height 353
click at [212, 289] on span "search Buscar Afiliados" at bounding box center [199, 286] width 87 height 10
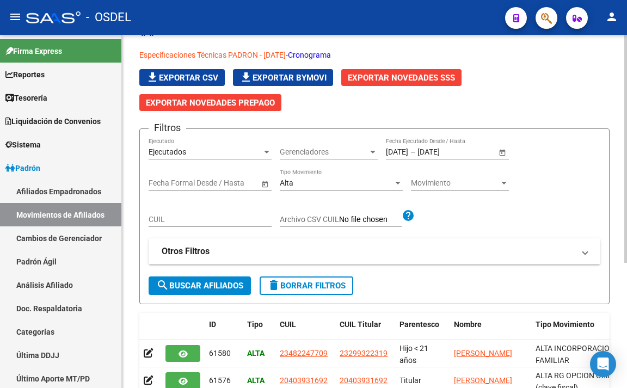
click at [424, 182] on span "Movimiento" at bounding box center [455, 183] width 88 height 9
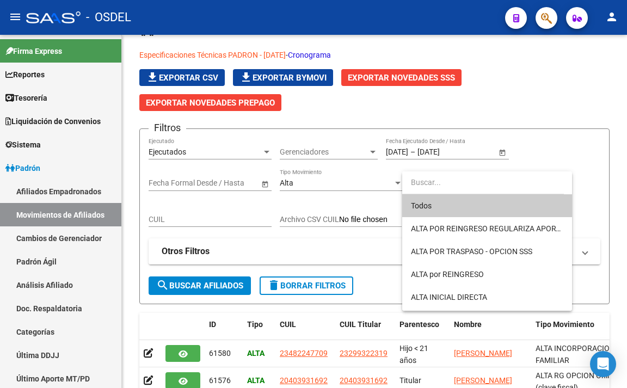
click at [432, 212] on span "Todos" at bounding box center [487, 205] width 152 height 23
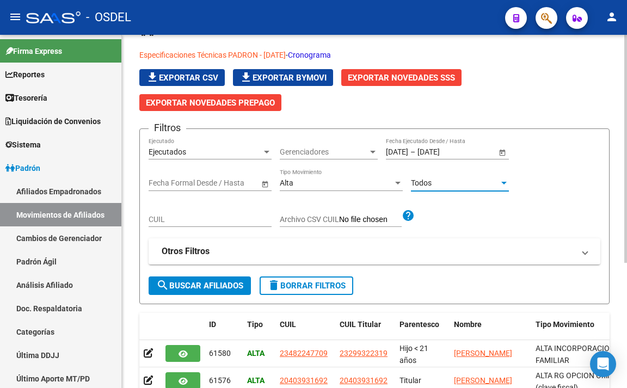
click at [374, 185] on div "Alta" at bounding box center [336, 183] width 113 height 9
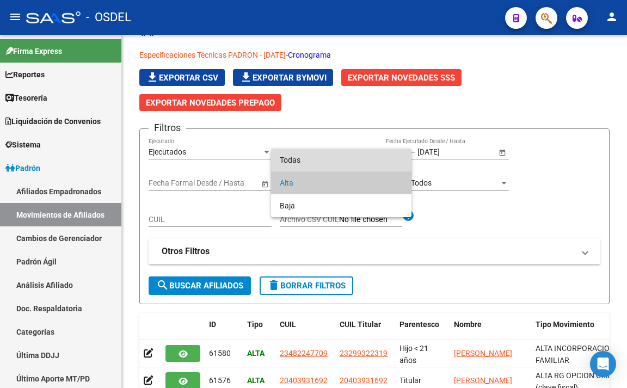
click at [365, 161] on span "Todas" at bounding box center [341, 160] width 123 height 23
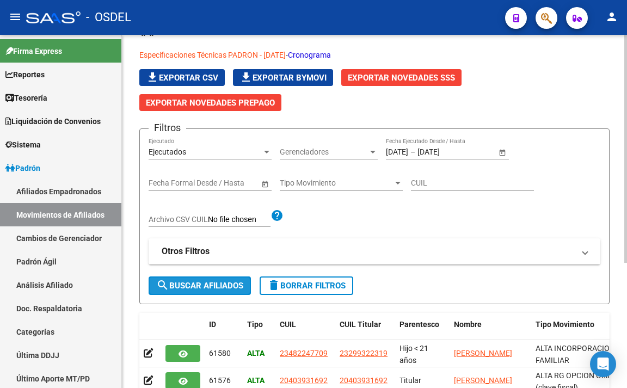
click at [227, 285] on span "search Buscar Afiliados" at bounding box center [199, 286] width 87 height 10
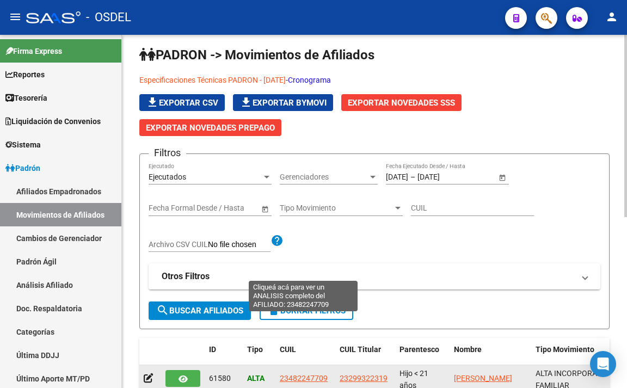
scroll to position [4, 0]
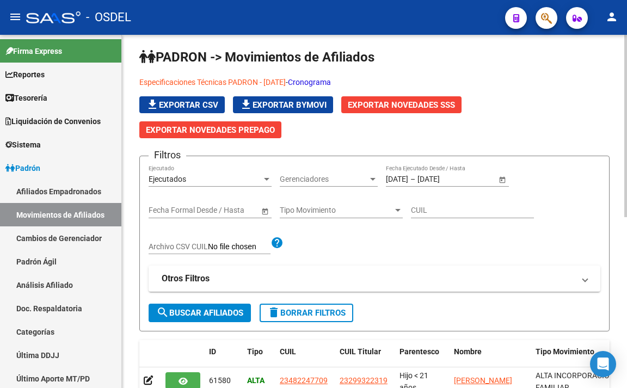
click at [330, 182] on span "Gerenciadores" at bounding box center [324, 179] width 88 height 9
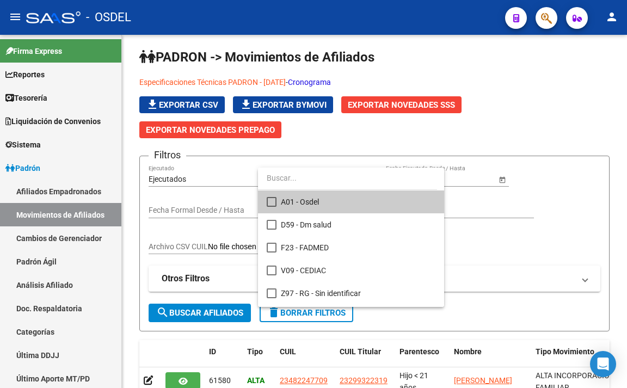
click at [326, 203] on span "A01 - Osdel" at bounding box center [358, 202] width 155 height 23
click at [213, 316] on div at bounding box center [313, 194] width 627 height 388
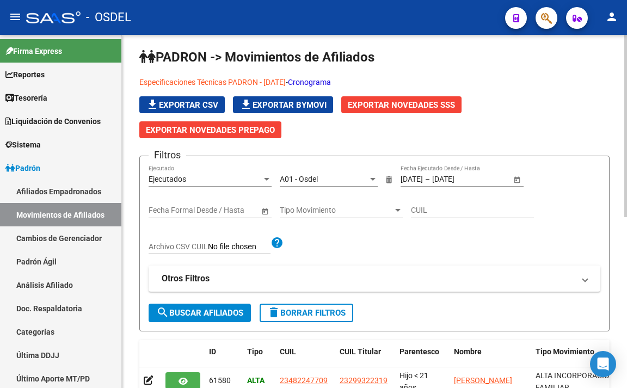
click at [423, 207] on input "CUIL" at bounding box center [472, 210] width 123 height 9
paste input "20-23154804-2"
type input "20-23154804-2"
click at [241, 312] on span "search Buscar Afiliados" at bounding box center [199, 313] width 87 height 10
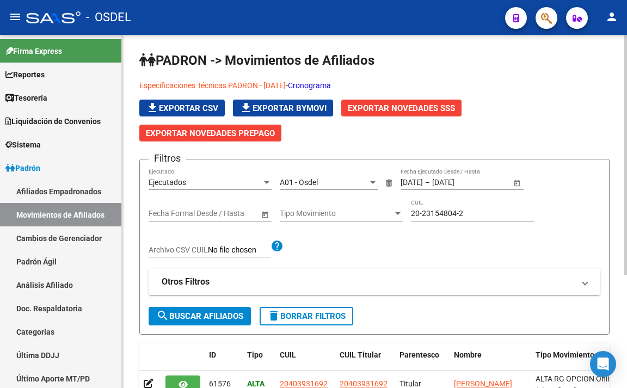
scroll to position [0, 0]
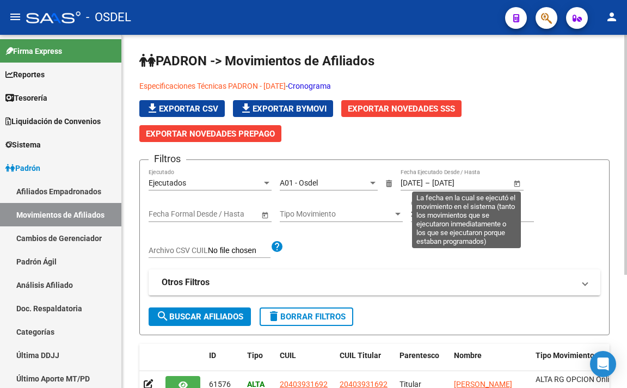
click at [517, 179] on span "Open calendar" at bounding box center [517, 183] width 26 height 26
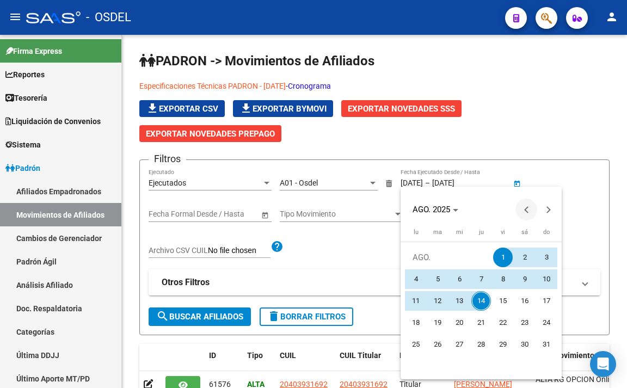
click at [527, 213] on span "Previous month" at bounding box center [527, 210] width 22 height 22
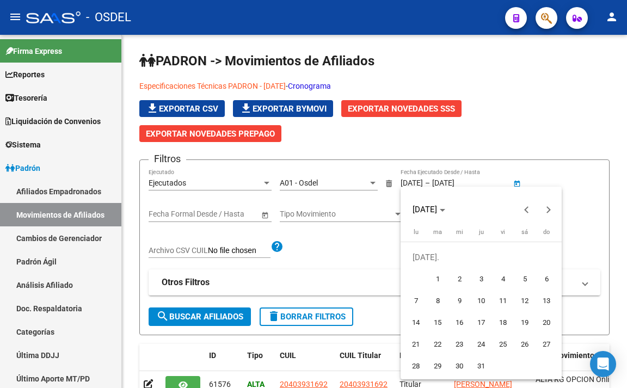
click at [532, 151] on div at bounding box center [313, 194] width 627 height 388
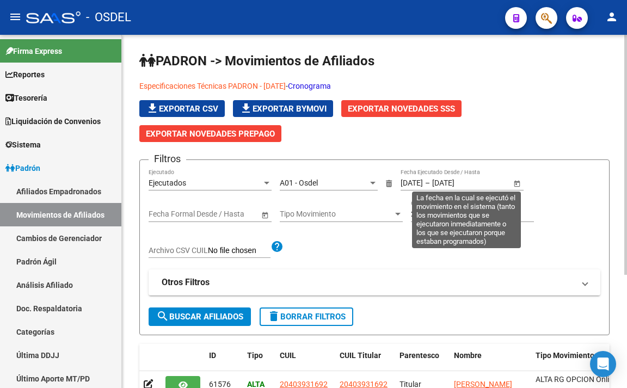
click at [515, 180] on span "Open calendar" at bounding box center [517, 183] width 26 height 26
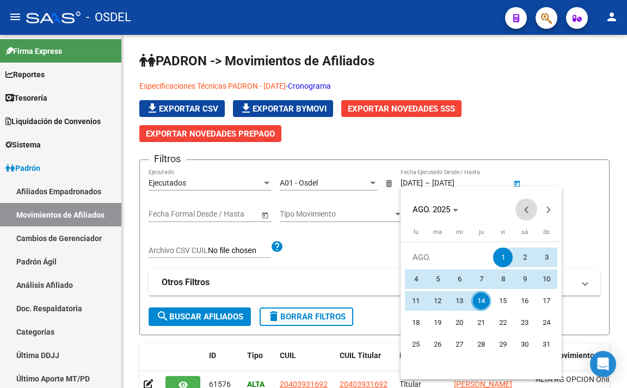
click at [523, 206] on span "Previous month" at bounding box center [527, 210] width 22 height 22
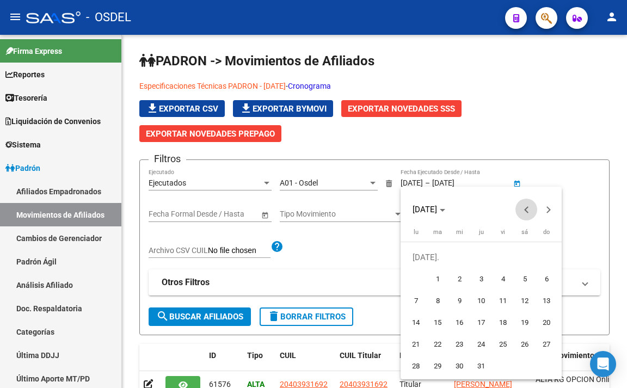
click at [523, 206] on span "Previous month" at bounding box center [527, 210] width 22 height 22
click at [527, 206] on span "Previous month" at bounding box center [527, 210] width 22 height 22
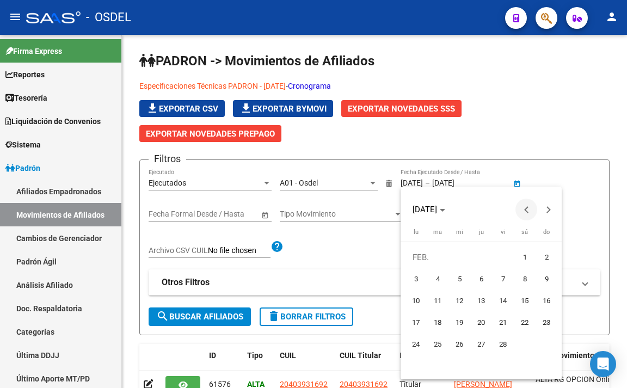
click at [526, 213] on span "Previous month" at bounding box center [527, 210] width 22 height 22
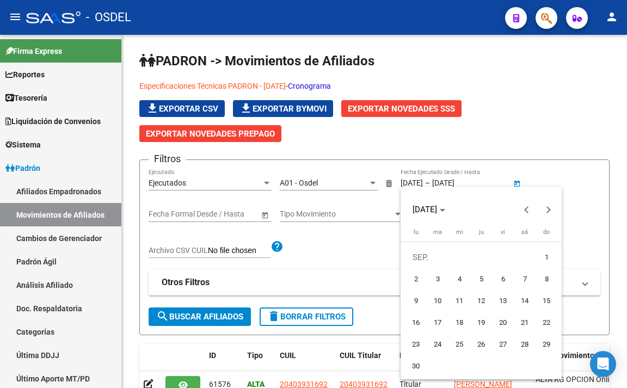
click at [527, 142] on div at bounding box center [313, 194] width 627 height 388
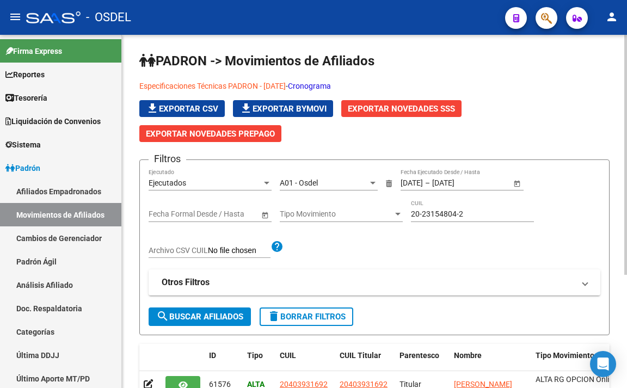
click at [248, 317] on button "search Buscar Afiliados" at bounding box center [200, 317] width 102 height 19
click at [59, 240] on link "Cambios de Gerenciador" at bounding box center [60, 238] width 121 height 23
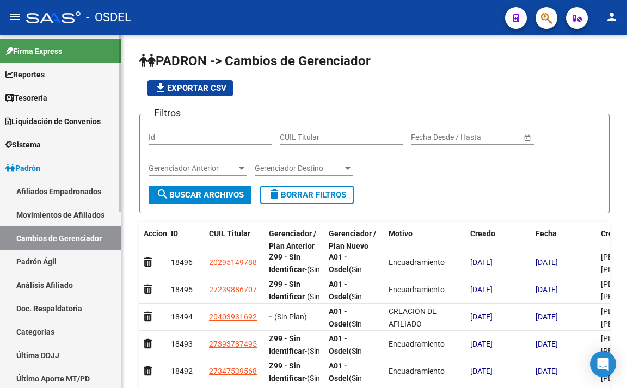
click at [58, 265] on link "Padrón Ágil" at bounding box center [60, 261] width 121 height 23
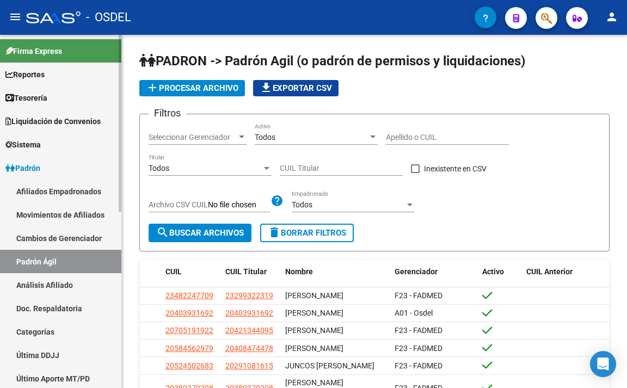
click at [80, 240] on link "Cambios de Gerenciador" at bounding box center [60, 238] width 121 height 23
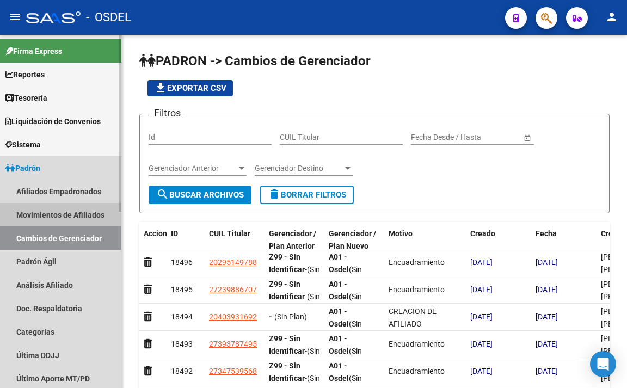
click at [78, 215] on link "Movimientos de Afiliados" at bounding box center [60, 214] width 121 height 23
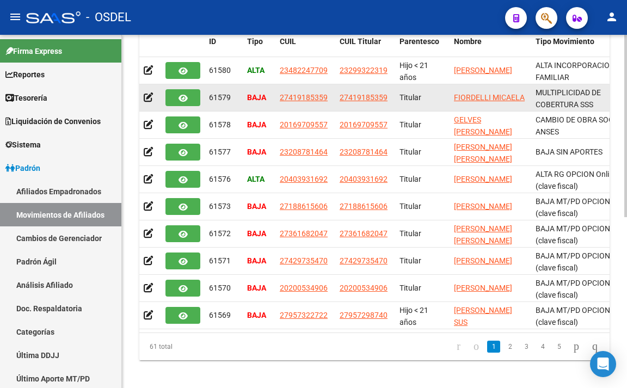
scroll to position [327, 0]
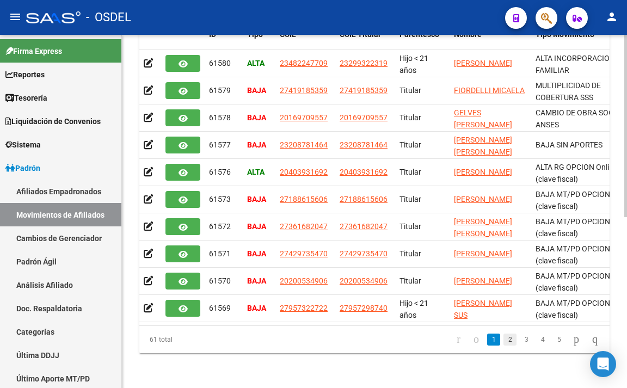
click at [504, 345] on link "2" at bounding box center [510, 340] width 13 height 12
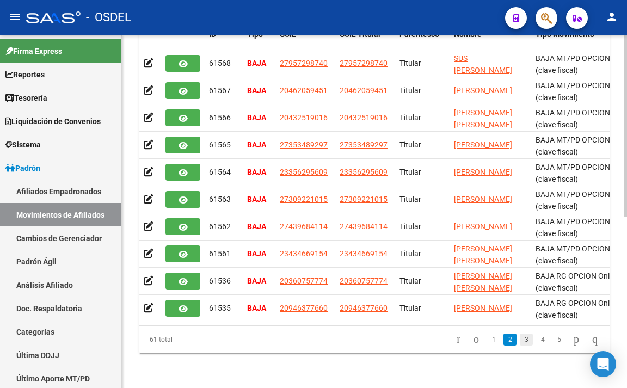
click at [520, 346] on link "3" at bounding box center [526, 340] width 13 height 12
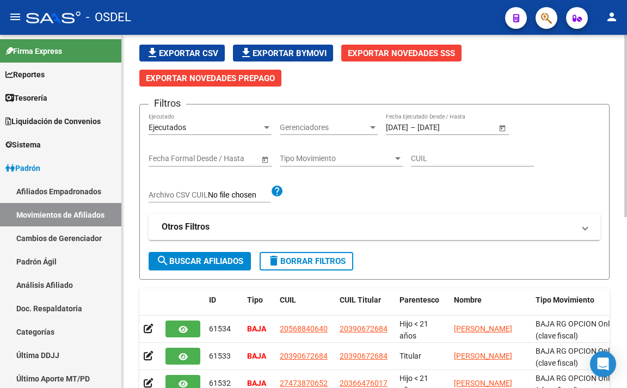
scroll to position [0, 0]
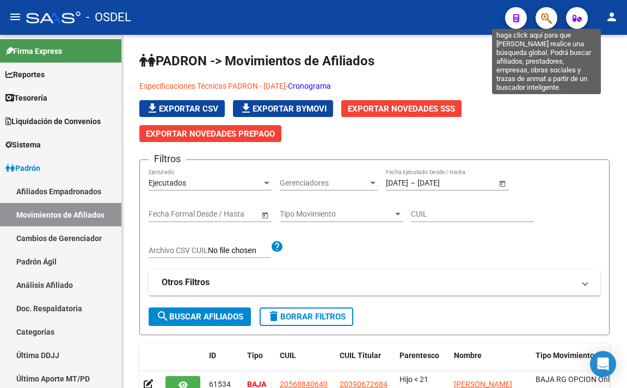
click at [547, 21] on icon "button" at bounding box center [546, 18] width 11 height 13
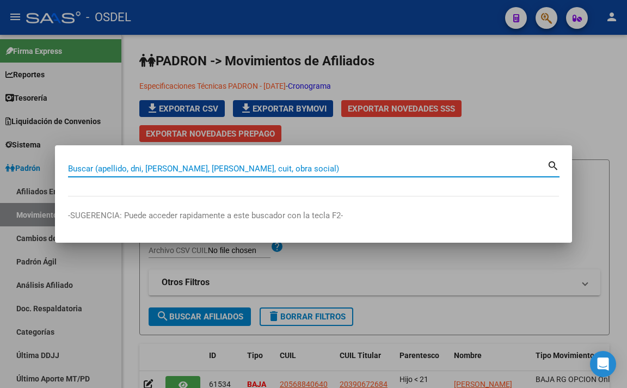
paste input "20-23154804-2"
type input "20231548042"
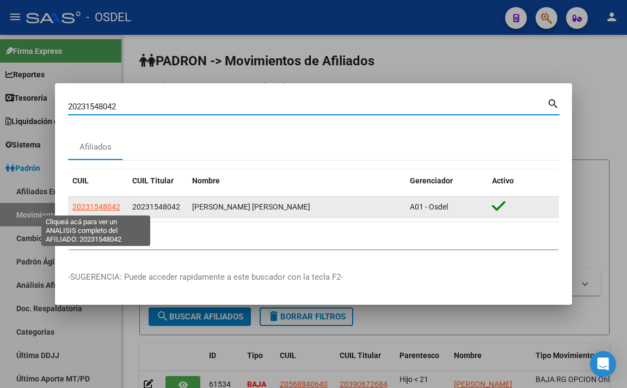
click at [107, 211] on span "20231548042" at bounding box center [96, 207] width 48 height 9
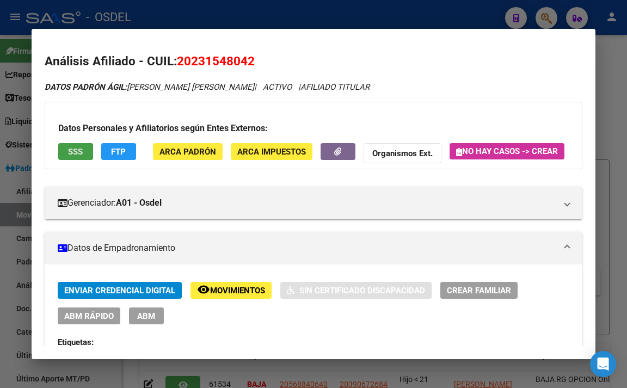
click at [71, 157] on button "SSS" at bounding box center [75, 151] width 35 height 17
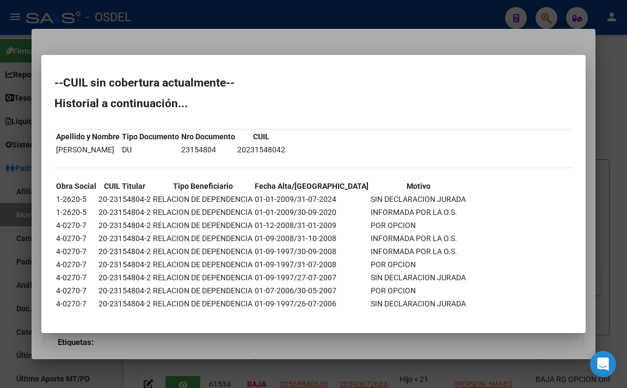
click at [203, 44] on div at bounding box center [313, 194] width 627 height 388
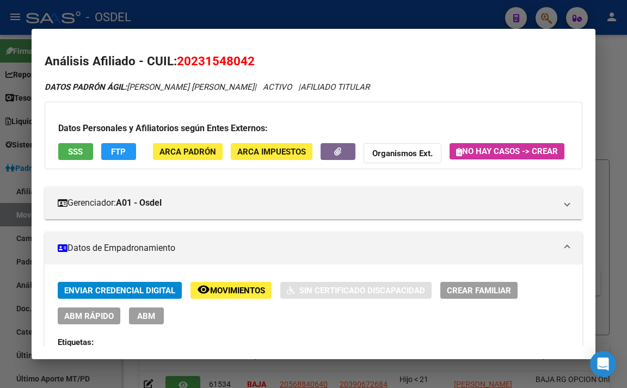
click at [110, 152] on button "FTP" at bounding box center [118, 151] width 35 height 17
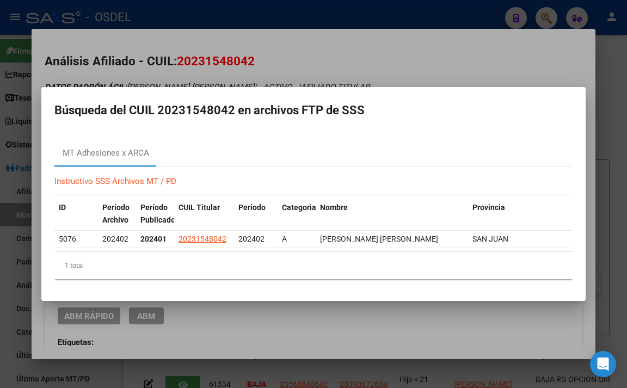
click at [86, 178] on link "Instructivo SSS Archivos MT / PD" at bounding box center [115, 181] width 122 height 10
drag, startPoint x: 322, startPoint y: 63, endPoint x: 316, endPoint y: 82, distance: 19.5
click at [318, 77] on div at bounding box center [313, 194] width 627 height 388
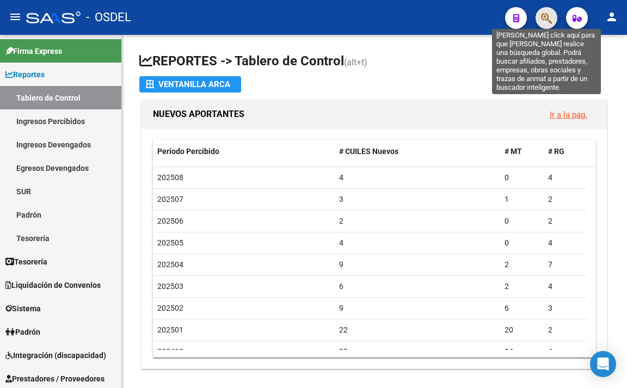
click at [550, 23] on icon "button" at bounding box center [546, 18] width 11 height 13
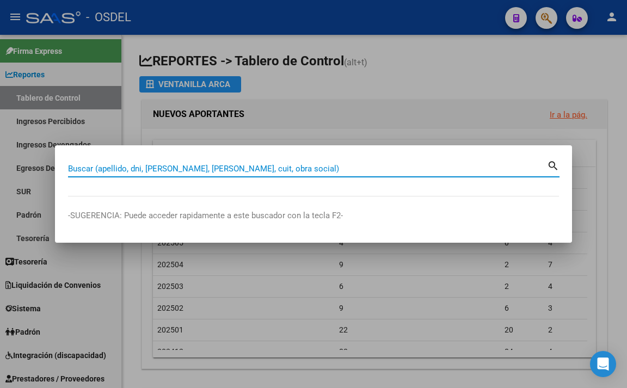
click at [439, 169] on input "Buscar (apellido, dni, cuil, nro traspaso, cuit, obra social)" at bounding box center [307, 169] width 479 height 10
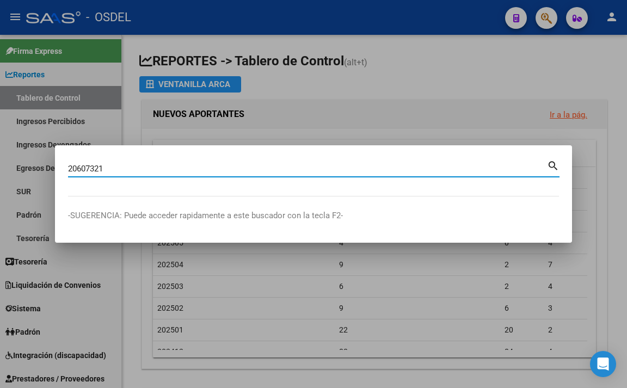
type input "20607321"
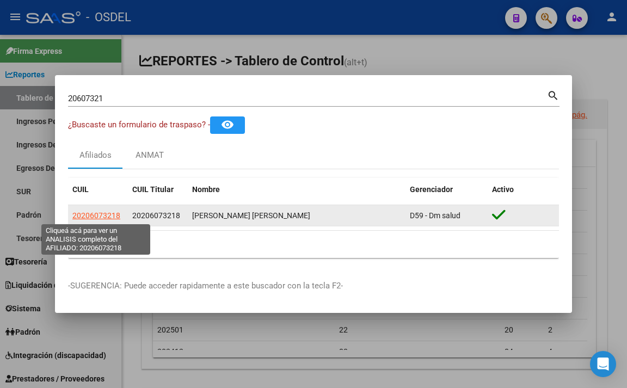
click at [105, 217] on span "20206073218" at bounding box center [96, 215] width 48 height 9
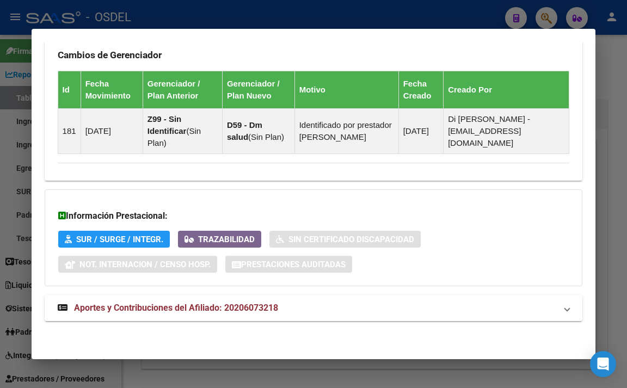
scroll to position [816, 0]
click at [278, 307] on span "Aportes y Contribuciones del Afiliado: 20206073218" at bounding box center [176, 308] width 204 height 10
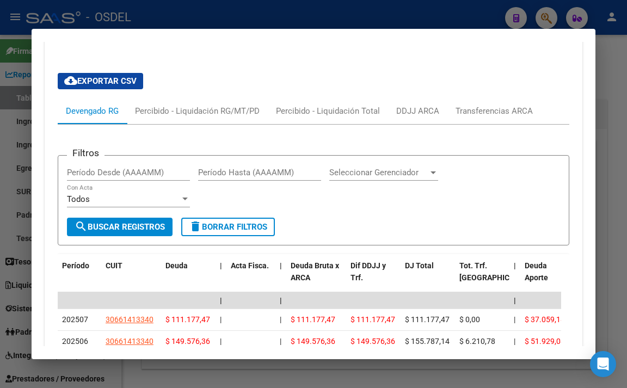
scroll to position [1004, 0]
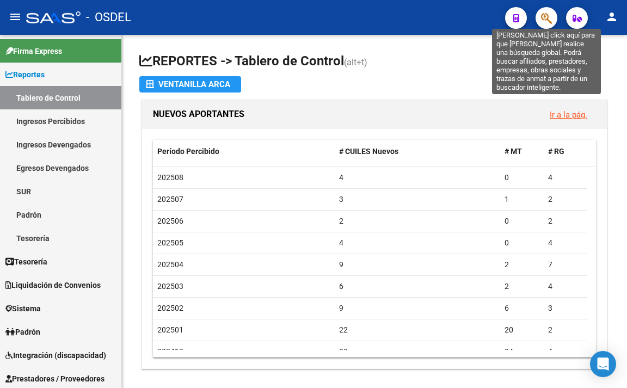
click at [552, 21] on icon "button" at bounding box center [546, 18] width 11 height 13
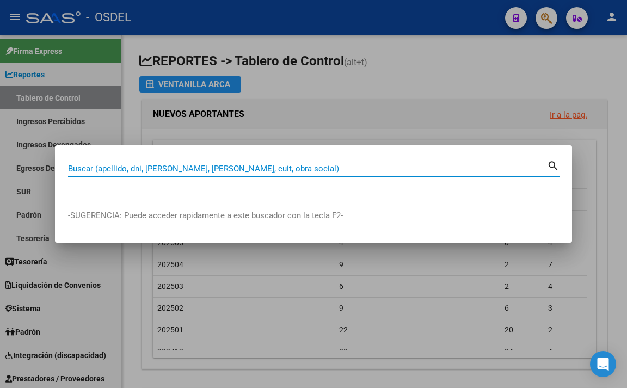
click at [330, 168] on input "Buscar (apellido, dni, [PERSON_NAME], [PERSON_NAME], cuit, obra social)" at bounding box center [307, 169] width 479 height 10
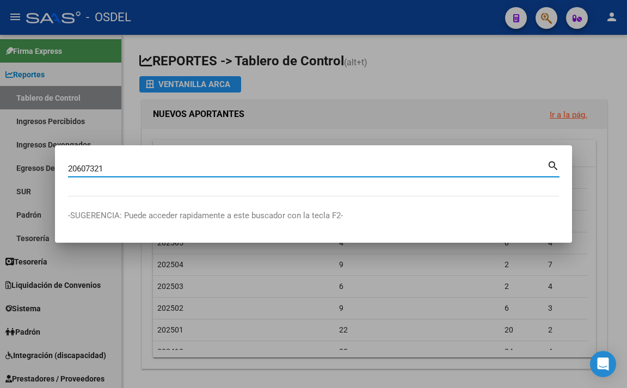
type input "20607321"
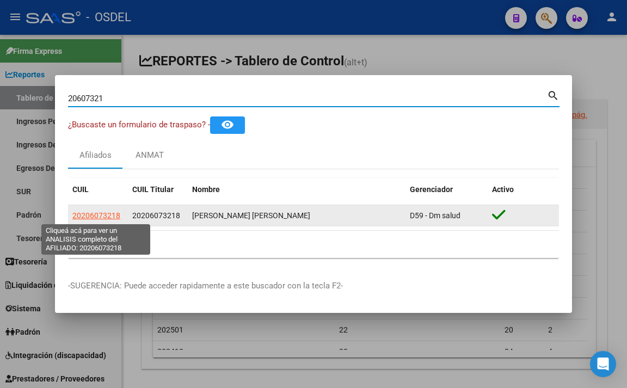
click at [106, 218] on span "20206073218" at bounding box center [96, 215] width 48 height 9
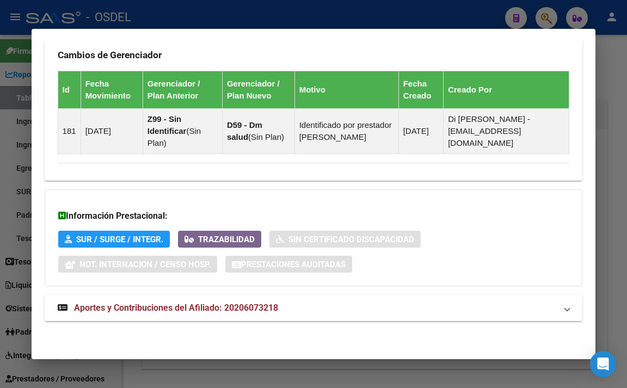
scroll to position [816, 0]
click at [266, 312] on span "Aportes y Contribuciones del Afiliado: 20206073218" at bounding box center [176, 308] width 204 height 10
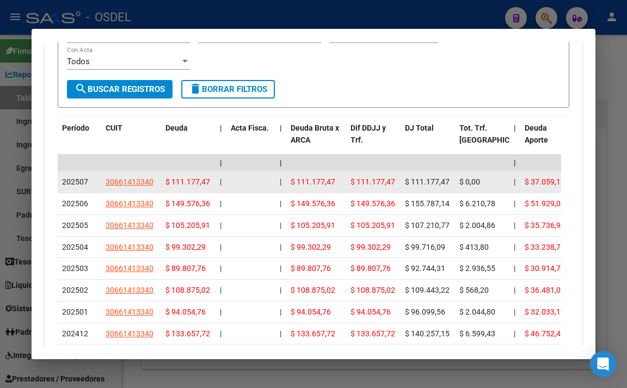
scroll to position [1104, 0]
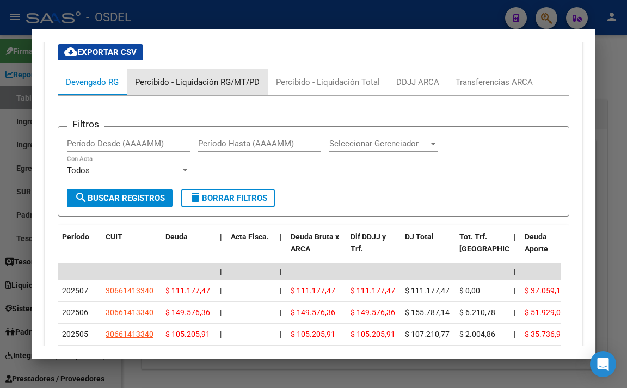
click at [231, 88] on div "Percibido - Liquidación RG/MT/PD" at bounding box center [197, 82] width 125 height 12
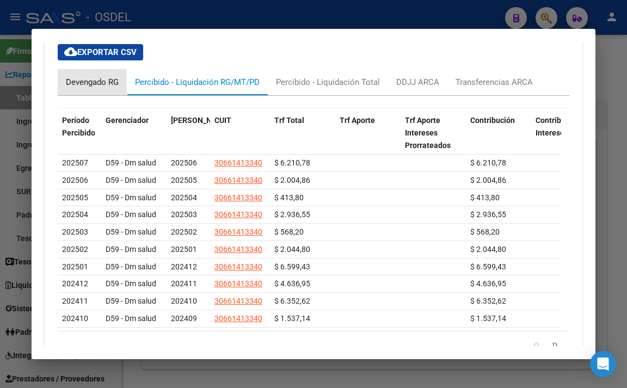
click at [109, 88] on div "Devengado RG" at bounding box center [92, 82] width 53 height 12
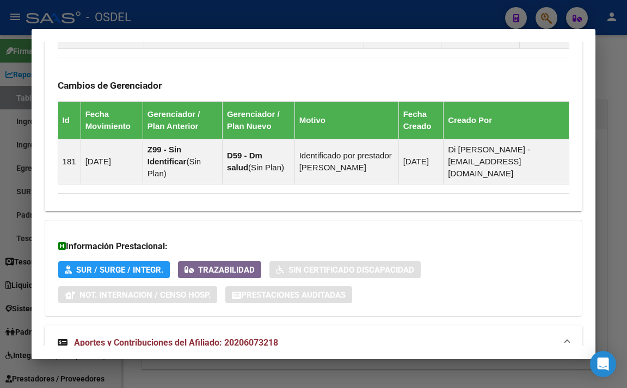
scroll to position [669, 0]
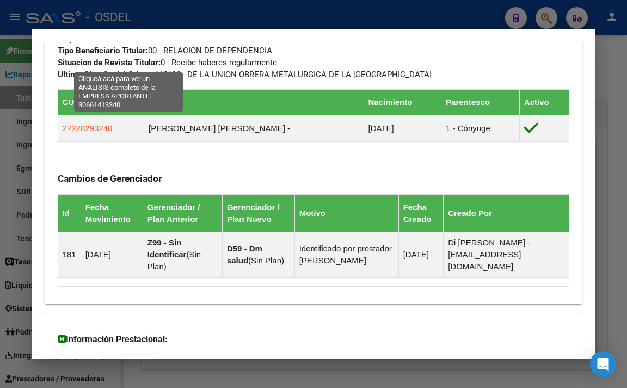
click at [129, 44] on span "30661413340" at bounding box center [127, 39] width 48 height 10
type textarea "30661413340"
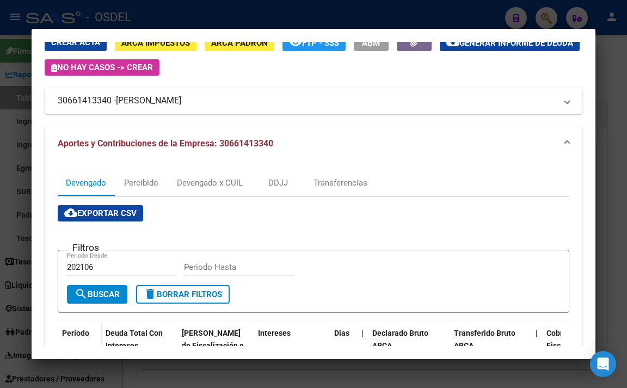
scroll to position [0, 0]
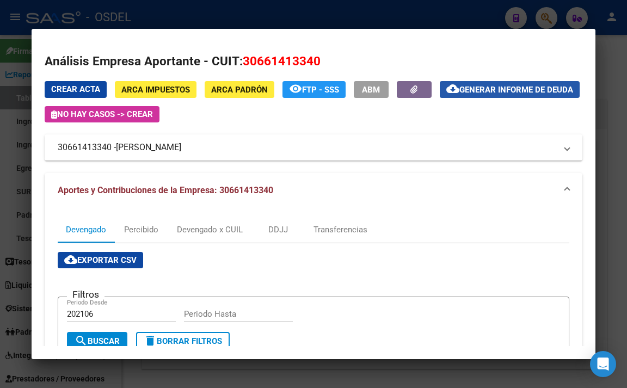
click at [460, 95] on span "Generar informe de deuda" at bounding box center [517, 90] width 114 height 10
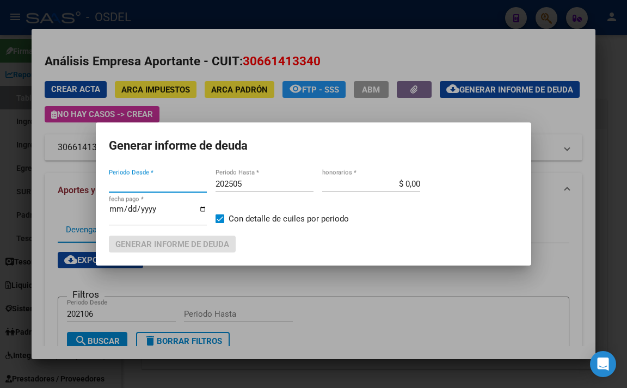
type input "202106"
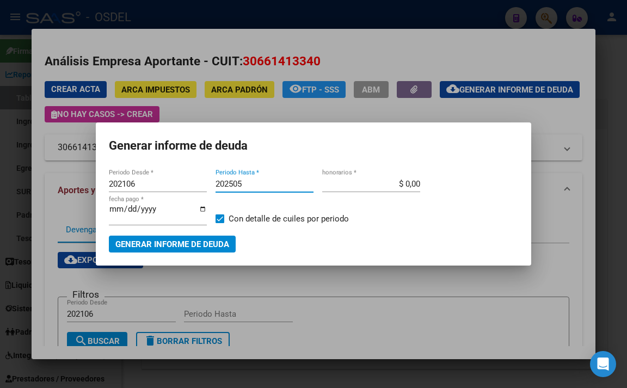
click at [252, 187] on input "202505" at bounding box center [265, 184] width 98 height 10
type input "202507"
click at [178, 247] on span "Generar informe de deuda" at bounding box center [172, 245] width 114 height 10
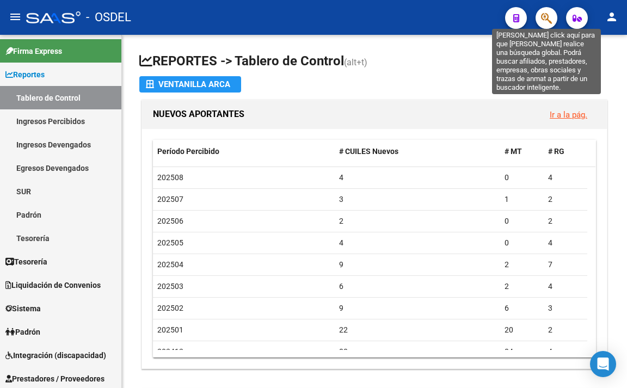
click at [548, 24] on icon "button" at bounding box center [546, 18] width 11 height 13
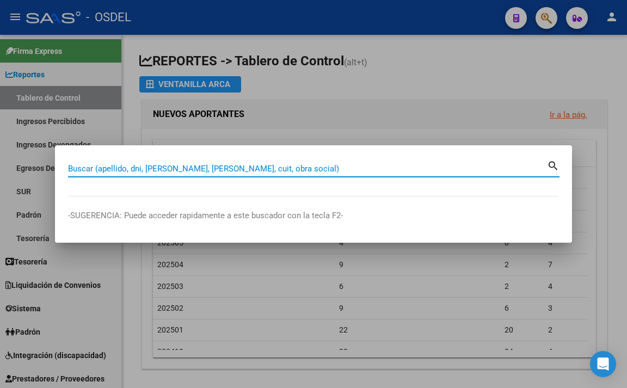
click at [355, 164] on input "Buscar (apellido, dni, [PERSON_NAME], [PERSON_NAME], cuit, obra social)" at bounding box center [307, 169] width 479 height 10
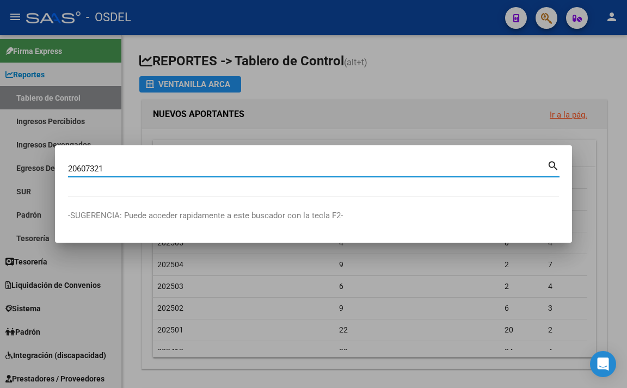
type input "20607321"
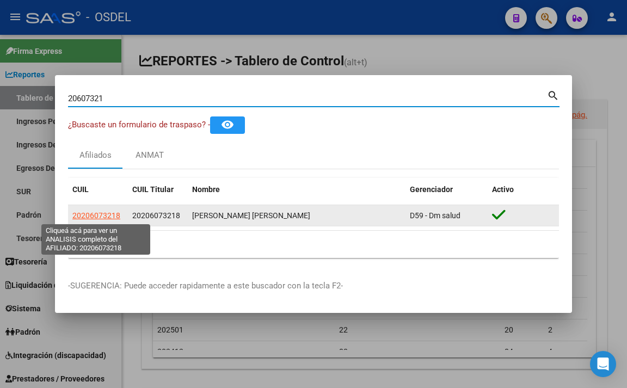
click at [97, 215] on span "20206073218" at bounding box center [96, 215] width 48 height 9
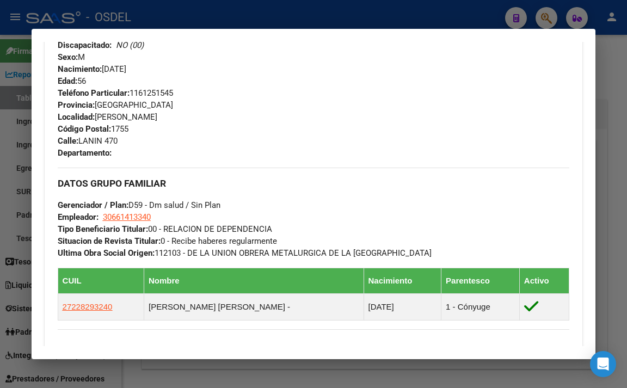
scroll to position [599, 0]
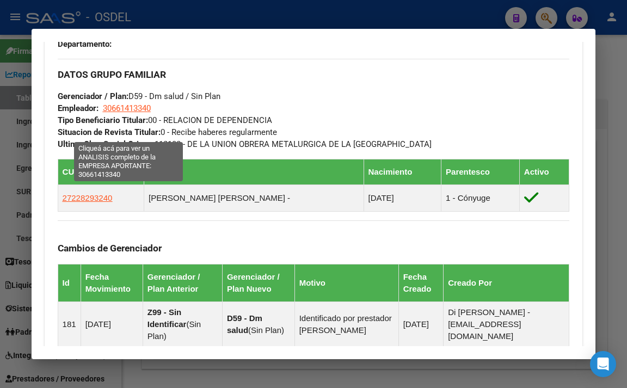
click at [140, 113] on span "30661413340" at bounding box center [127, 108] width 48 height 10
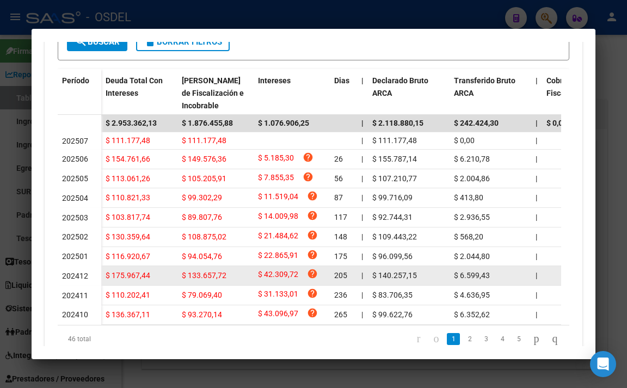
scroll to position [349, 0]
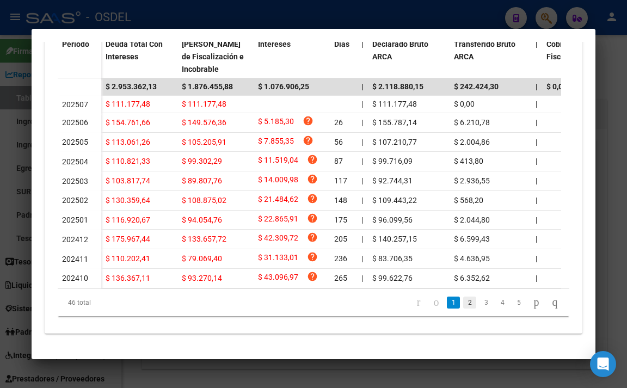
click at [463, 303] on link "2" at bounding box center [469, 303] width 13 height 12
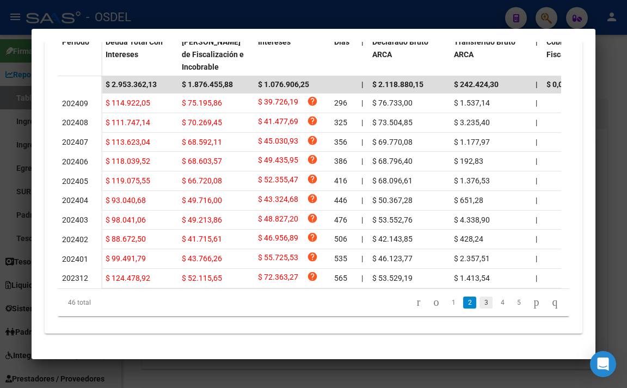
click at [480, 308] on link "3" at bounding box center [486, 303] width 13 height 12
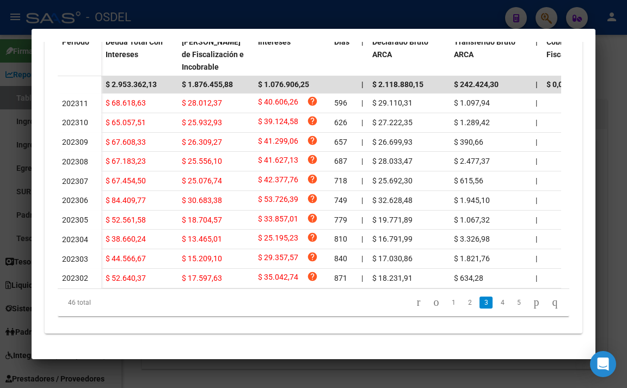
click at [480, 308] on link "3" at bounding box center [486, 303] width 13 height 12
click at [496, 308] on link "4" at bounding box center [502, 303] width 13 height 12
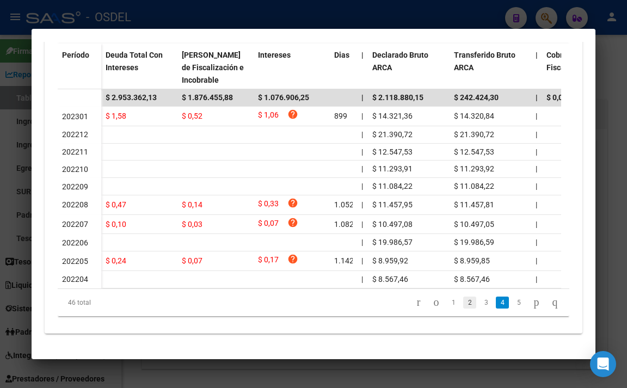
scroll to position [335, 0]
click at [480, 303] on link "3" at bounding box center [486, 303] width 13 height 12
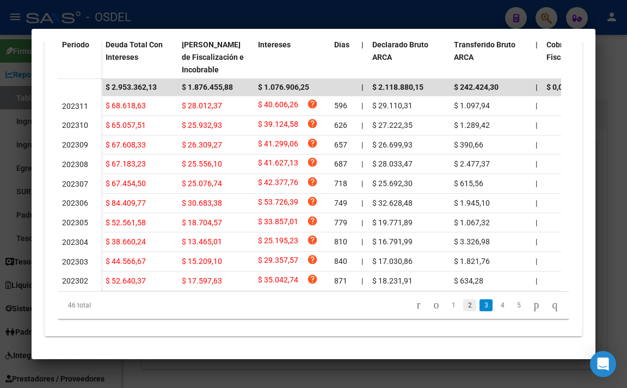
click at [463, 312] on link "2" at bounding box center [469, 306] width 13 height 12
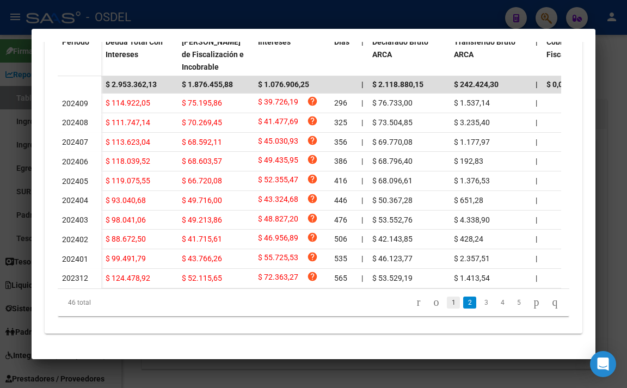
click at [447, 306] on link "1" at bounding box center [453, 303] width 13 height 12
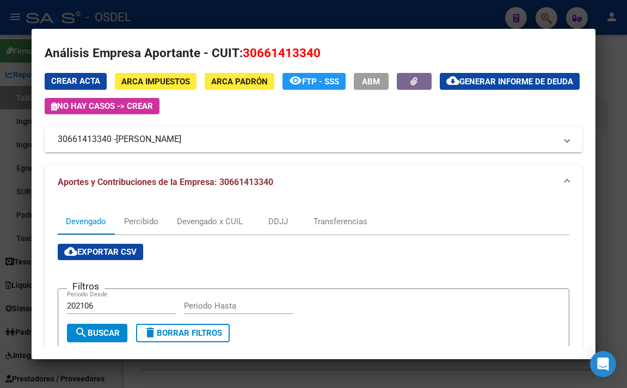
scroll to position [0, 0]
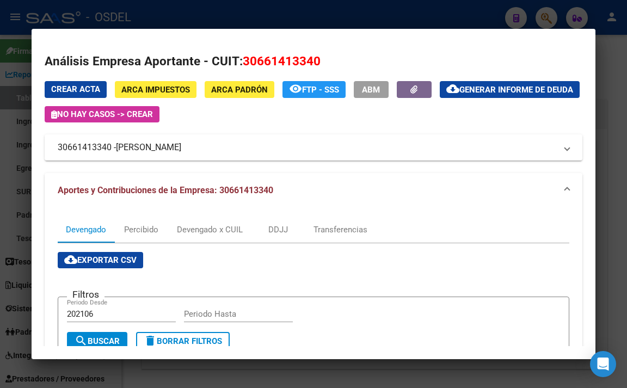
click at [341, 20] on div at bounding box center [313, 194] width 627 height 388
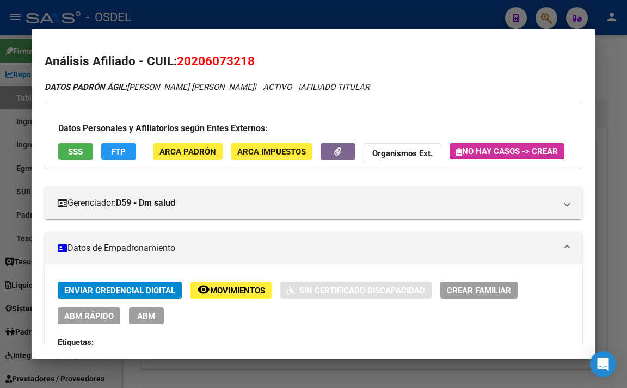
click at [83, 151] on span "SSS" at bounding box center [75, 152] width 15 height 10
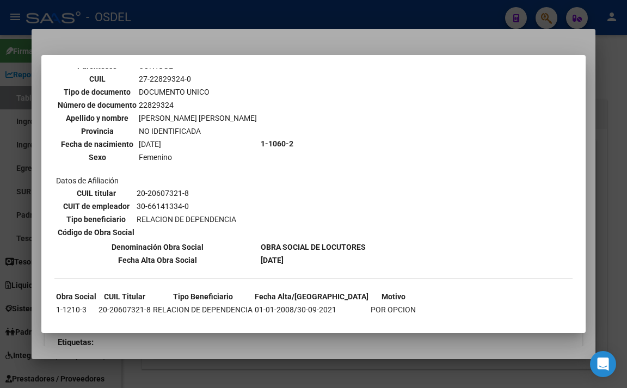
scroll to position [428, 0]
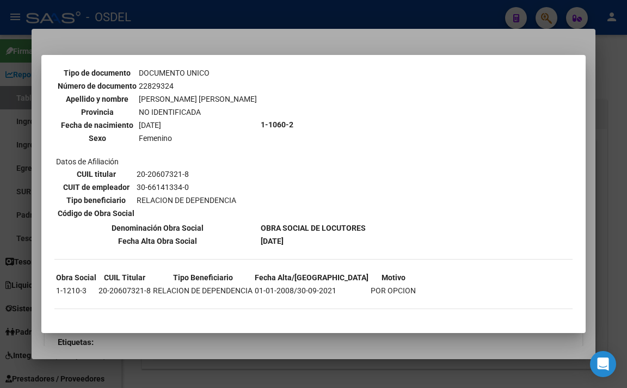
drag, startPoint x: 590, startPoint y: 86, endPoint x: 591, endPoint y: 168, distance: 82.3
click at [591, 168] on div at bounding box center [313, 194] width 627 height 388
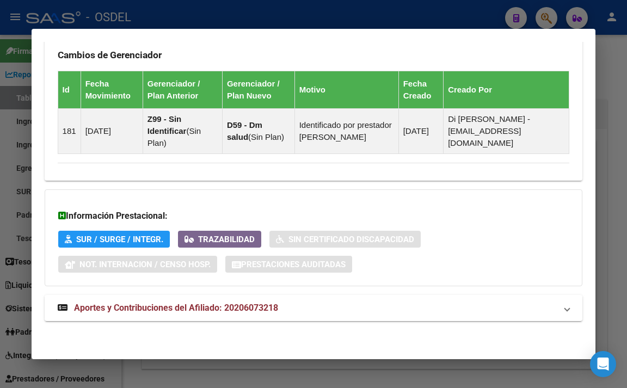
scroll to position [816, 0]
click at [282, 317] on mat-expansion-panel-header "Aportes y Contribuciones del Afiliado: 20206073218" at bounding box center [314, 308] width 539 height 26
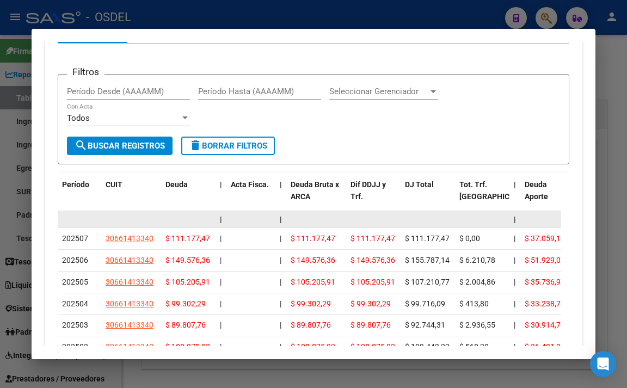
scroll to position [1103, 0]
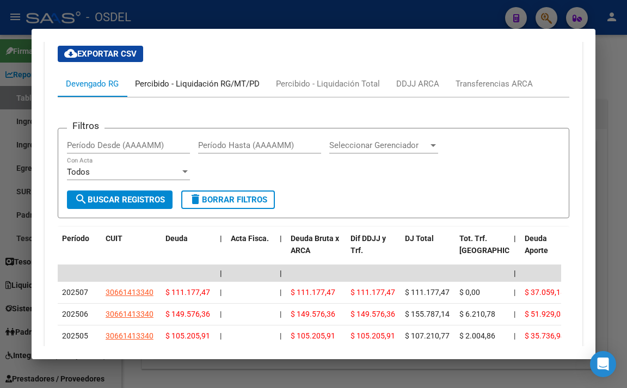
click at [188, 90] on div "Percibido - Liquidación RG/MT/PD" at bounding box center [197, 84] width 125 height 12
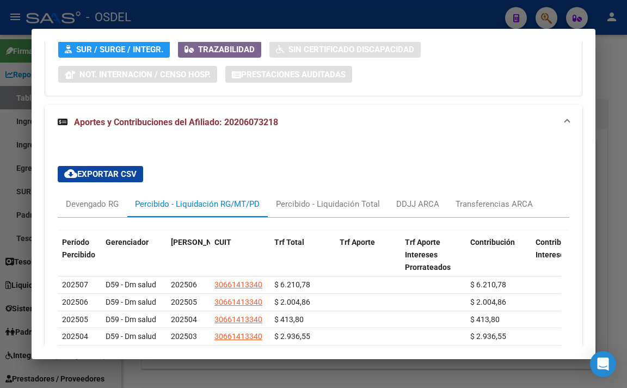
scroll to position [1037, 0]
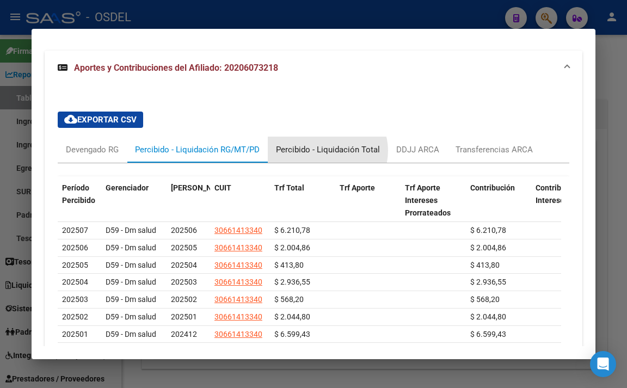
click at [327, 156] on div "Percibido - Liquidación Total" at bounding box center [328, 150] width 104 height 12
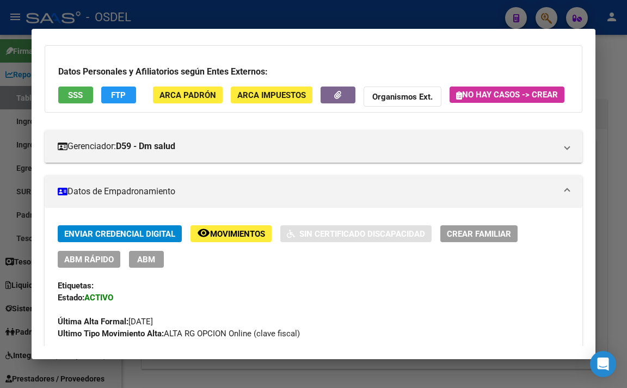
scroll to position [0, 0]
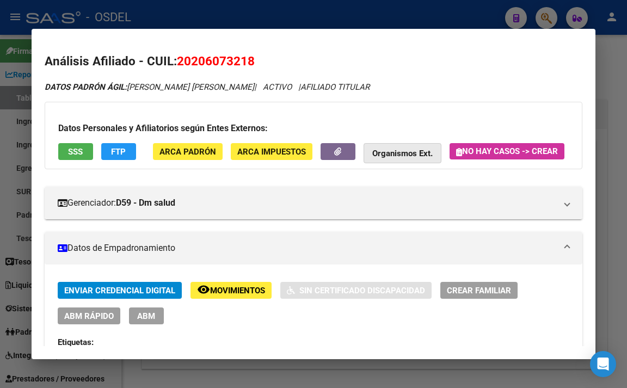
click at [407, 157] on strong "Organismos Ext." at bounding box center [403, 154] width 60 height 10
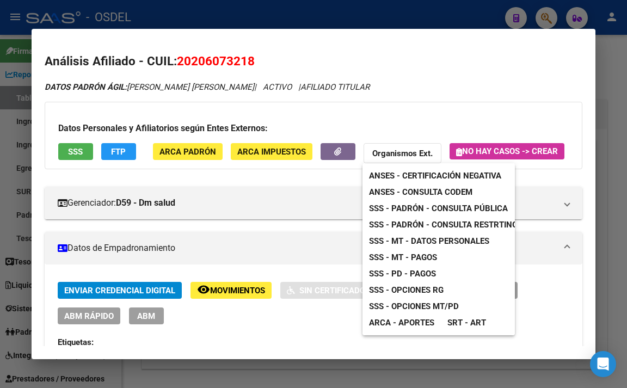
click at [369, 25] on div at bounding box center [313, 194] width 627 height 388
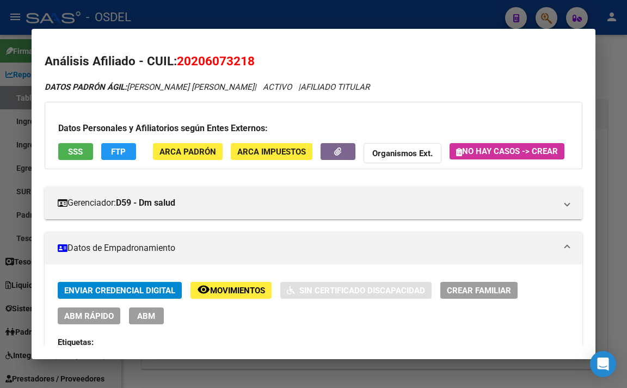
click at [82, 154] on span "SSS" at bounding box center [75, 152] width 15 height 10
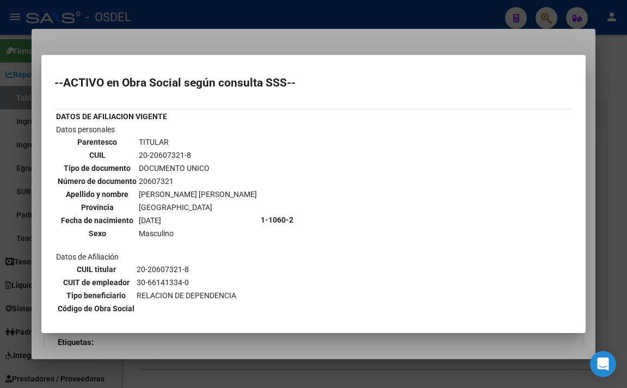
click at [362, 36] on div at bounding box center [313, 194] width 627 height 388
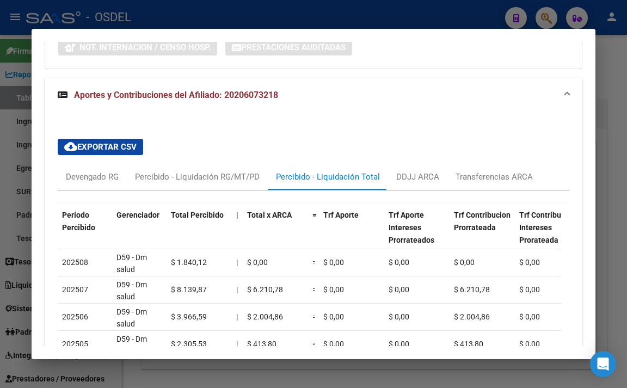
scroll to position [1035, 0]
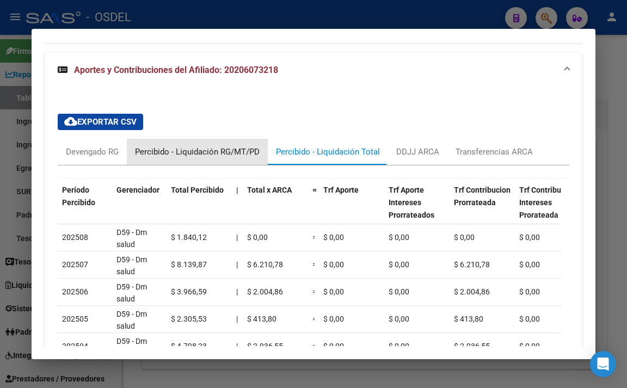
click at [233, 158] on div "Percibido - Liquidación RG/MT/PD" at bounding box center [197, 152] width 125 height 12
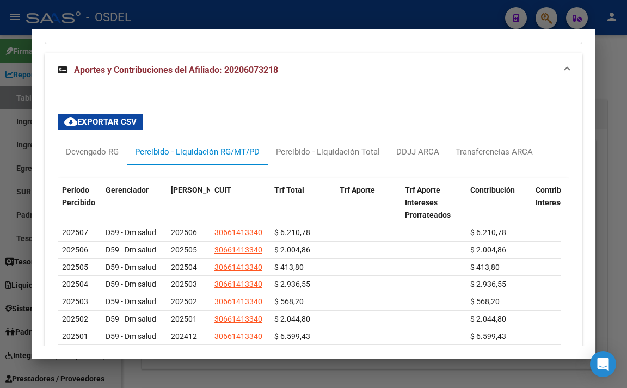
click at [609, 149] on div at bounding box center [313, 194] width 627 height 388
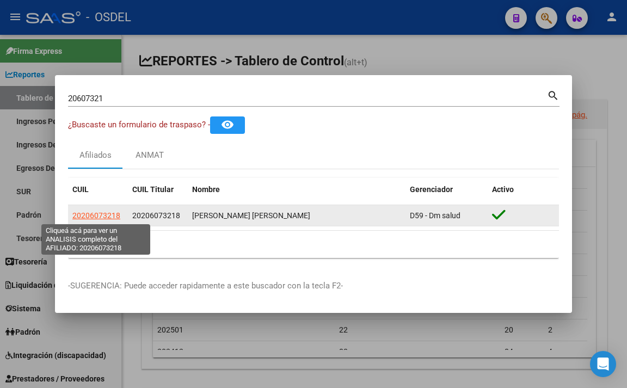
click at [118, 217] on span "20206073218" at bounding box center [96, 215] width 48 height 9
type textarea "20206073218"
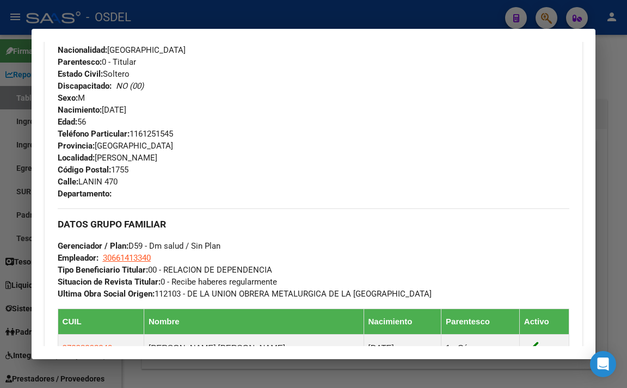
scroll to position [381, 0]
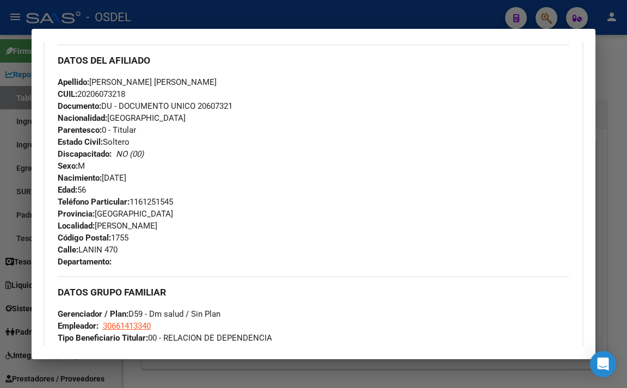
click at [362, 20] on div at bounding box center [313, 194] width 627 height 388
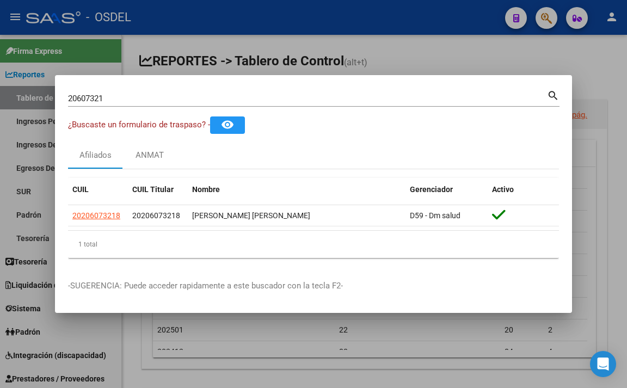
click at [260, 32] on div at bounding box center [313, 194] width 627 height 388
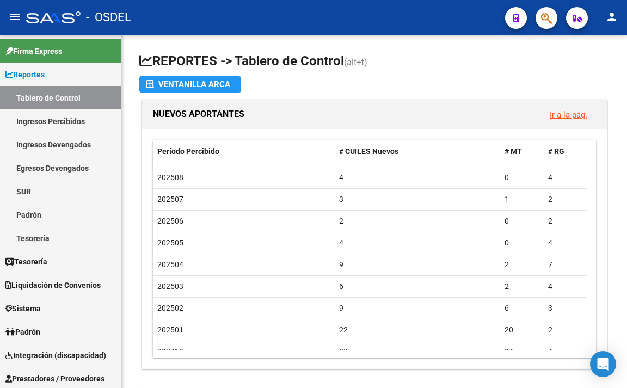
click at [612, 22] on mat-icon "person" at bounding box center [612, 16] width 13 height 13
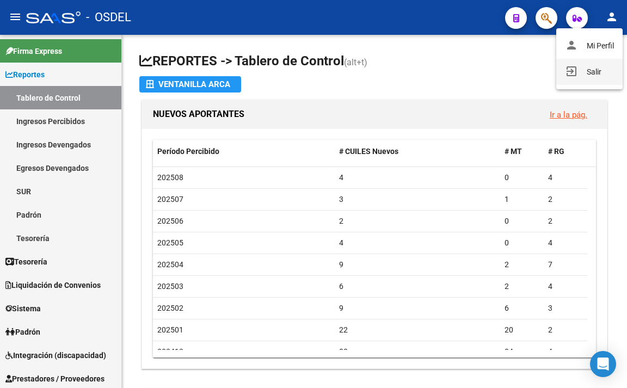
click at [591, 71] on button "exit_to_app Salir" at bounding box center [590, 72] width 66 height 26
